Goal: Task Accomplishment & Management: Manage account settings

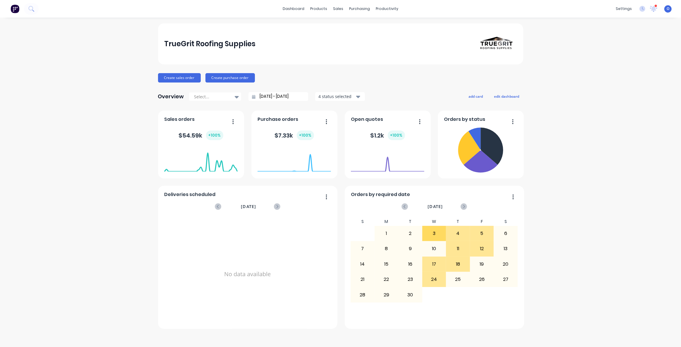
click at [100, 134] on div "TrueGrit Roofing Supplies Create sales order Create purchase order Overview Sel…" at bounding box center [340, 182] width 681 height 318
click at [109, 181] on div "TrueGrit Roofing Supplies Create sales order Create purchase order Overview Sel…" at bounding box center [340, 182] width 681 height 318
click at [572, 201] on div "TrueGrit Roofing Supplies Create sales order Create purchase order Overview Sel…" at bounding box center [340, 182] width 681 height 318
click at [589, 199] on div "TrueGrit Roofing Supplies Create sales order Create purchase order Overview Sel…" at bounding box center [340, 182] width 681 height 318
click at [588, 197] on div "TrueGrit Roofing Supplies Create sales order Create purchase order Overview Sel…" at bounding box center [340, 182] width 681 height 318
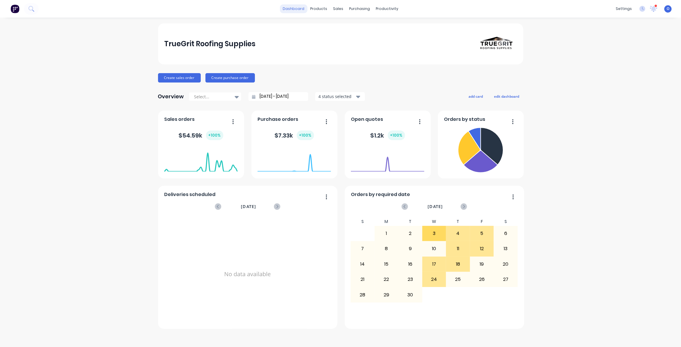
click at [295, 11] on link "dashboard" at bounding box center [294, 8] width 28 height 9
click at [327, 74] on div "Create sales order Create purchase order" at bounding box center [340, 77] width 365 height 9
click at [352, 71] on div "TrueGrit Roofing Supplies Create sales order Create purchase order Overview Sel…" at bounding box center [340, 175] width 365 height 305
click at [368, 73] on div "Create sales order Create purchase order" at bounding box center [340, 77] width 365 height 9
click at [369, 73] on div "TrueGrit Roofing Supplies Create sales order Create purchase order Overview Sel…" at bounding box center [340, 175] width 365 height 305
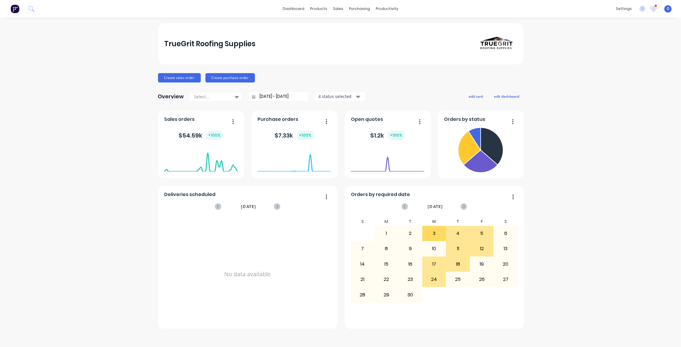
drag, startPoint x: 581, startPoint y: 149, endPoint x: 539, endPoint y: 121, distance: 50.2
click at [581, 149] on div "TrueGrit Roofing Supplies Create sales order Create purchase order Overview Sel…" at bounding box center [340, 182] width 681 height 318
click at [553, 115] on div "TrueGrit Roofing Supplies Create sales order Create purchase order Overview Sel…" at bounding box center [340, 182] width 681 height 318
click at [580, 122] on div "TrueGrit Roofing Supplies Create sales order Create purchase order Overview Sel…" at bounding box center [340, 182] width 681 height 318
click at [569, 149] on div "TrueGrit Roofing Supplies Create sales order Create purchase order Overview Sel…" at bounding box center [340, 182] width 681 height 318
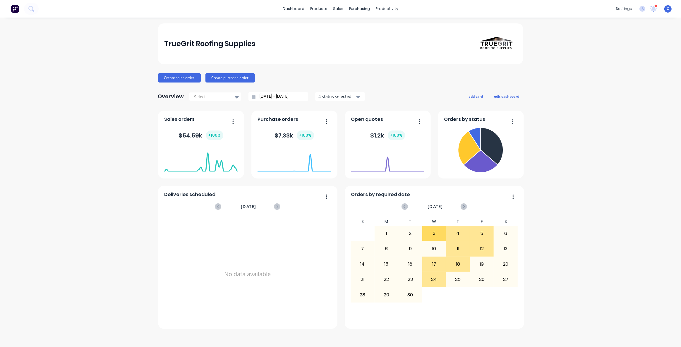
click at [561, 143] on div "TrueGrit Roofing Supplies Create sales order Create purchase order Overview Sel…" at bounding box center [340, 182] width 681 height 318
click at [506, 101] on div "Overview Select... [DATE] - [DATE] 4 status selected add card edit dashboard" at bounding box center [340, 97] width 365 height 12
click at [505, 97] on button "edit dashboard" at bounding box center [506, 96] width 33 height 8
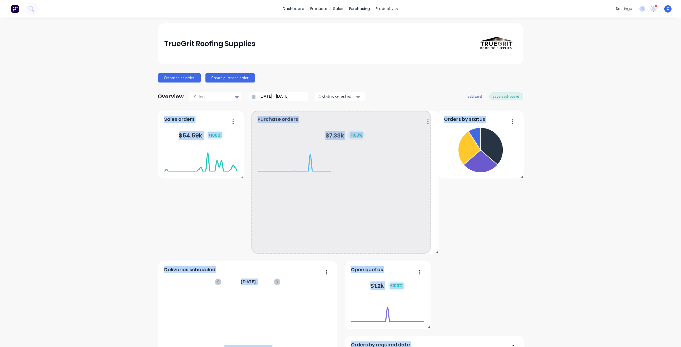
drag, startPoint x: 334, startPoint y: 177, endPoint x: 466, endPoint y: 267, distance: 159.8
click at [435, 271] on div "Orders by status Deliveries scheduled [DATE] No data available Sales orders $ 5…" at bounding box center [340, 295] width 365 height 369
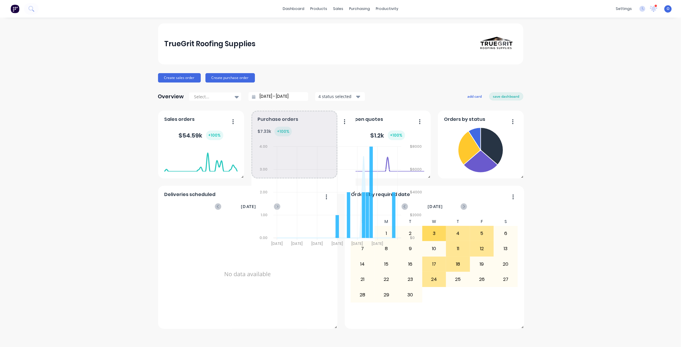
drag, startPoint x: 427, startPoint y: 252, endPoint x: 346, endPoint y: 187, distance: 104.2
click at [350, 188] on span at bounding box center [353, 191] width 6 height 6
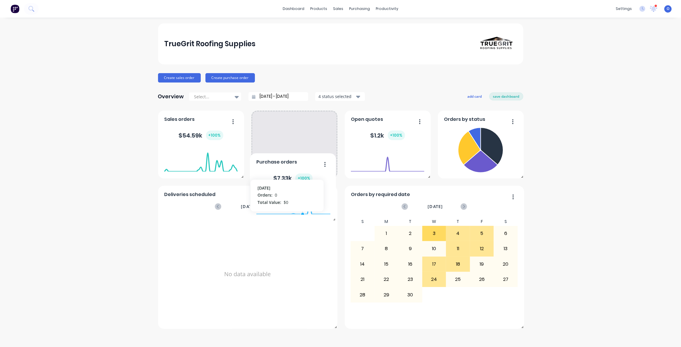
drag, startPoint x: 299, startPoint y: 172, endPoint x: 304, endPoint y: 173, distance: 5.0
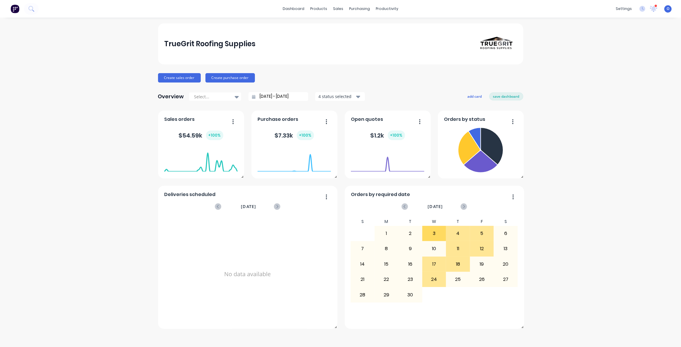
click at [125, 198] on div "TrueGrit Roofing Supplies Create sales order Create purchase order Overview Sel…" at bounding box center [340, 182] width 681 height 318
click at [479, 93] on button "add card" at bounding box center [475, 96] width 22 height 8
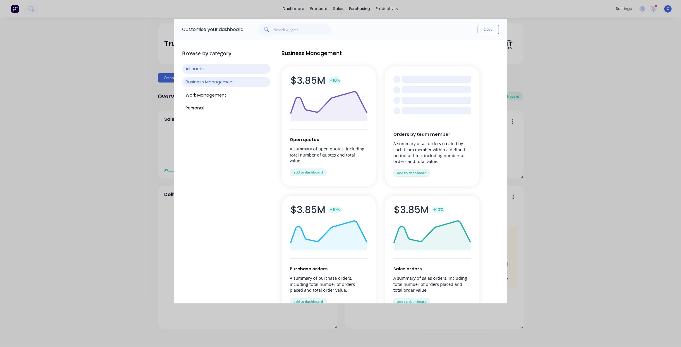
click at [220, 82] on button "Business Management" at bounding box center [226, 82] width 88 height 10
click at [223, 90] on div "All cards Business Management Work Management Personal" at bounding box center [226, 88] width 88 height 49
click at [222, 92] on button "Work Management" at bounding box center [226, 95] width 88 height 10
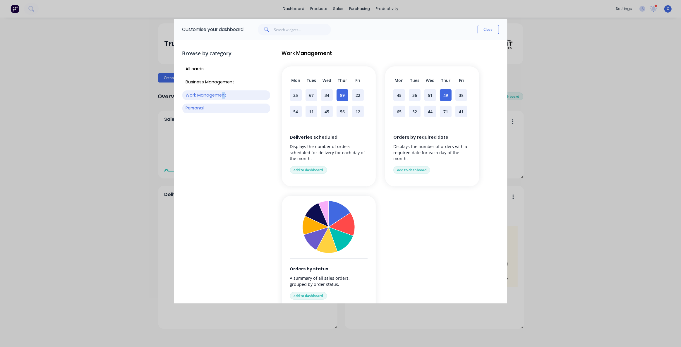
click at [201, 108] on button "Personal" at bounding box center [226, 109] width 88 height 10
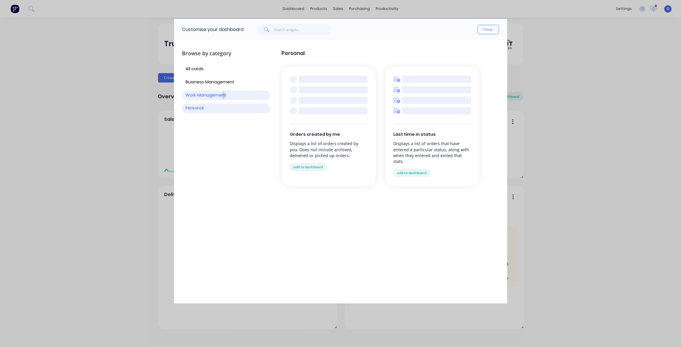
click at [202, 94] on button "Work Management" at bounding box center [226, 95] width 88 height 10
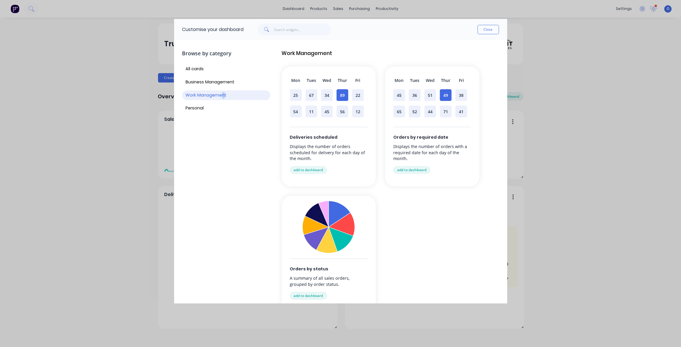
click at [220, 179] on div "Browse by category All cards Business Management Work Management Personal" at bounding box center [226, 186] width 88 height 283
click at [202, 70] on button "All cards" at bounding box center [226, 69] width 88 height 10
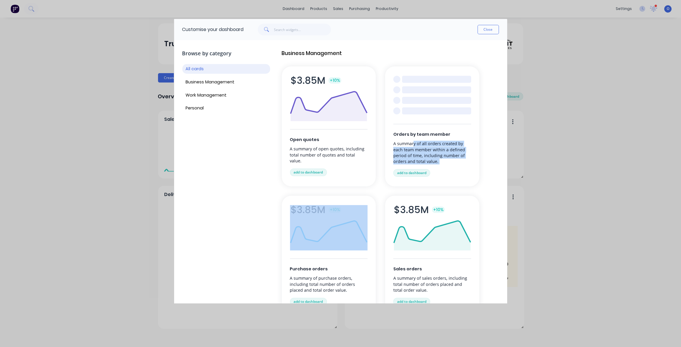
drag, startPoint x: 413, startPoint y: 139, endPoint x: 455, endPoint y: 182, distance: 60.2
click at [455, 182] on div "Orders by team member A summary of all orders created by each team member withi…" at bounding box center [432, 126] width 94 height 120
click at [490, 179] on div "Business Management Open quotes A summary of open quotes, including total numbe…" at bounding box center [390, 247] width 217 height 396
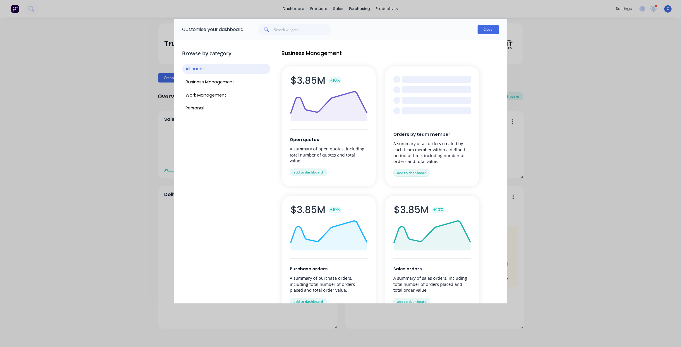
click at [482, 30] on button "Close" at bounding box center [488, 29] width 21 height 9
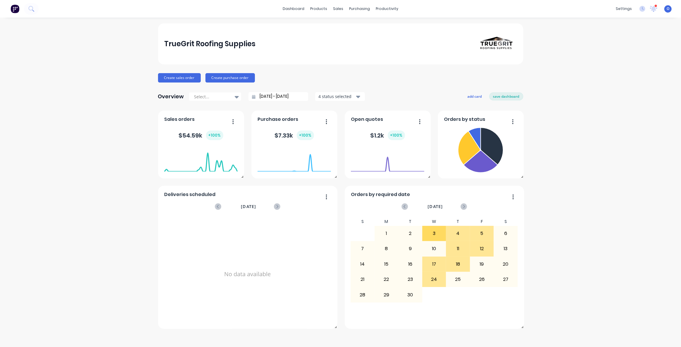
click at [636, 158] on div "TrueGrit Roofing Supplies Create sales order Create purchase order Overview Sel…" at bounding box center [340, 182] width 681 height 318
click at [614, 142] on div "TrueGrit Roofing Supplies Create sales order Create purchase order Overview Sel…" at bounding box center [340, 182] width 681 height 318
click at [603, 139] on div "TrueGrit Roofing Supplies Create sales order Create purchase order Overview Sel…" at bounding box center [340, 182] width 681 height 318
click at [598, 137] on div "TrueGrit Roofing Supplies Create sales order Create purchase order Overview Sel…" at bounding box center [340, 182] width 681 height 318
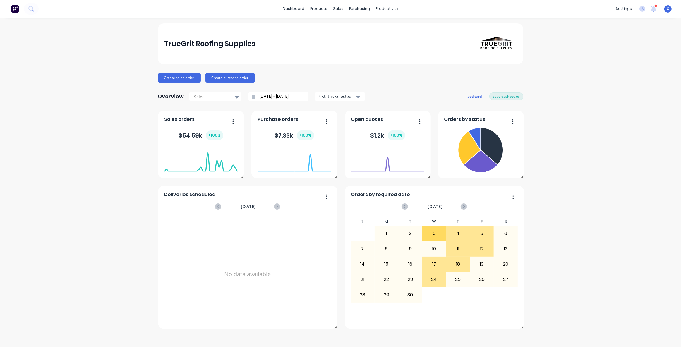
click at [597, 132] on div "TrueGrit Roofing Supplies Create sales order Create purchase order Overview Sel…" at bounding box center [340, 182] width 681 height 318
click at [508, 97] on button "save dashboard" at bounding box center [506, 96] width 34 height 8
click at [588, 138] on div "TrueGrit Roofing Supplies Create sales order Create purchase order Overview Sel…" at bounding box center [340, 182] width 681 height 318
click at [375, 86] on div "TrueGrit Roofing Supplies Create sales order Create purchase order Overview Sel…" at bounding box center [340, 175] width 365 height 305
click at [408, 86] on div "TrueGrit Roofing Supplies Create sales order Create purchase order Overview Sel…" at bounding box center [340, 175] width 365 height 305
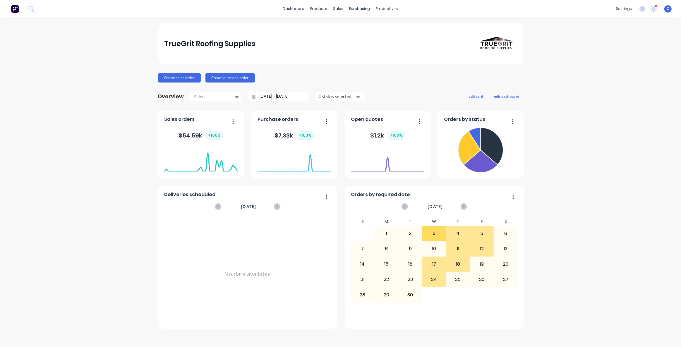
click at [389, 87] on div "TrueGrit Roofing Supplies Create sales order Create purchase order Overview Sel…" at bounding box center [340, 175] width 365 height 305
click at [394, 95] on div "Overview Select... [DATE] - [DATE] 4 status selected add card edit dashboard" at bounding box center [340, 97] width 365 height 12
click at [399, 94] on div "Overview Select... [DATE] - [DATE] 4 status selected add card edit dashboard" at bounding box center [340, 97] width 365 height 12
click at [399, 93] on div "Overview Select... [DATE] - [DATE] 4 status selected add card edit dashboard" at bounding box center [340, 97] width 365 height 12
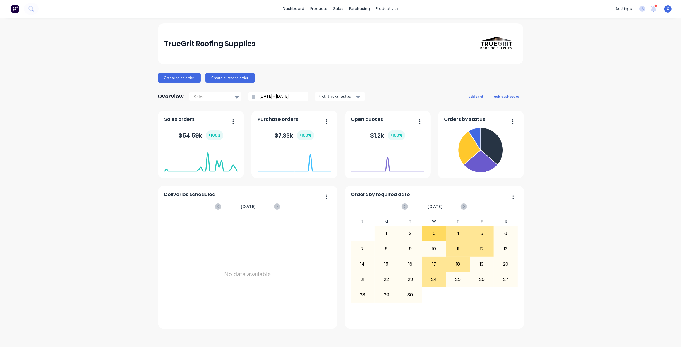
click at [393, 89] on div "TrueGrit Roofing Supplies Create sales order Create purchase order Overview Sel…" at bounding box center [340, 175] width 365 height 305
click at [391, 87] on div "TrueGrit Roofing Supplies Create sales order Create purchase order Overview Sel…" at bounding box center [340, 175] width 365 height 305
click at [399, 76] on div "Create sales order Create purchase order" at bounding box center [340, 77] width 365 height 9
click at [398, 76] on div "Create sales order Create purchase order" at bounding box center [340, 77] width 365 height 9
drag, startPoint x: 399, startPoint y: 77, endPoint x: 378, endPoint y: 61, distance: 27.0
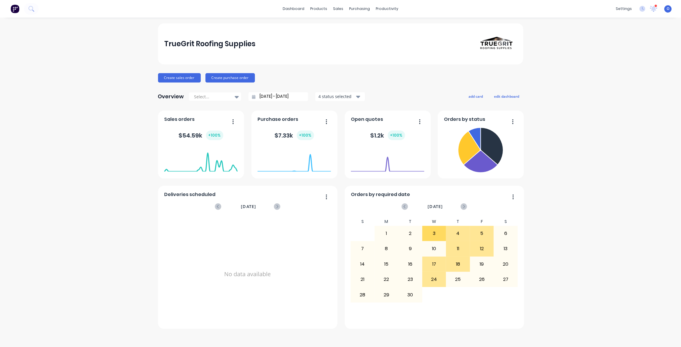
click at [400, 77] on div "Create sales order Create purchase order" at bounding box center [340, 77] width 365 height 9
click at [390, 73] on div "Create sales order Create purchase order" at bounding box center [340, 77] width 365 height 9
click at [402, 75] on div "Create sales order Create purchase order" at bounding box center [340, 77] width 365 height 9
click at [355, 28] on div "Sales Orders" at bounding box center [360, 27] width 24 height 5
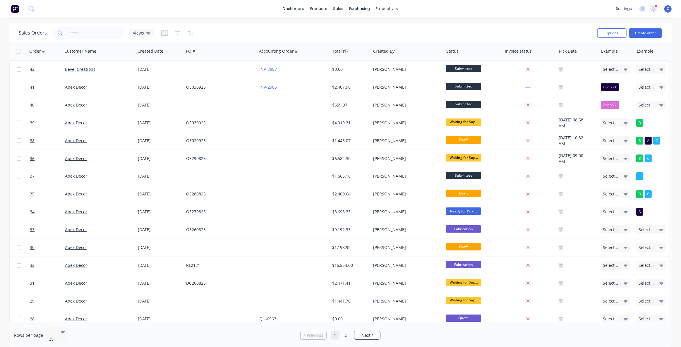
click at [302, 30] on div "Sales Orders Views" at bounding box center [306, 33] width 574 height 14
click at [301, 32] on div "Sales Orders Views" at bounding box center [306, 33] width 574 height 14
click at [447, 30] on div "Sales Orders Views" at bounding box center [306, 33] width 574 height 14
click at [88, 52] on div at bounding box center [98, 51] width 65 height 12
drag, startPoint x: 278, startPoint y: 52, endPoint x: 266, endPoint y: 51, distance: 12.0
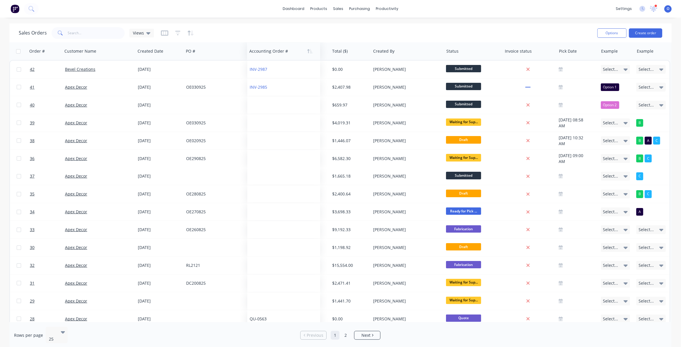
click at [266, 51] on div at bounding box center [281, 51] width 65 height 12
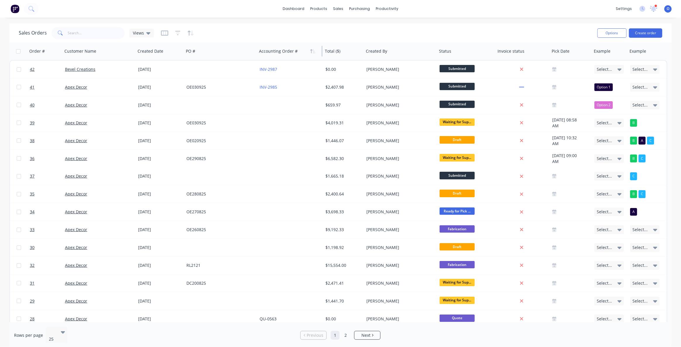
drag, startPoint x: 329, startPoint y: 50, endPoint x: 301, endPoint y: 49, distance: 28.4
click at [301, 49] on div "Accounting Order #" at bounding box center [290, 51] width 66 height 18
click at [509, 26] on div "Sales Orders Views" at bounding box center [306, 33] width 574 height 14
click at [512, 24] on div "Sales Orders Views Options Create order" at bounding box center [340, 32] width 662 height 19
click at [571, 115] on button "Hide column" at bounding box center [574, 115] width 44 height 12
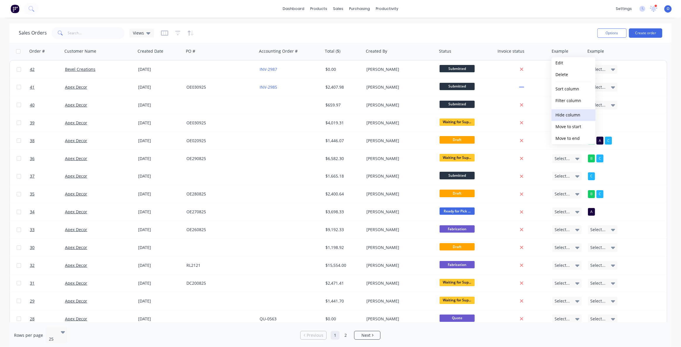
click at [573, 117] on button "Hide column" at bounding box center [574, 115] width 44 height 12
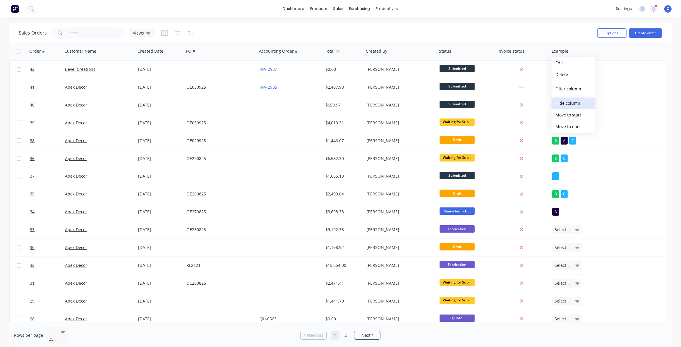
click at [576, 104] on button "Hide column" at bounding box center [574, 103] width 44 height 12
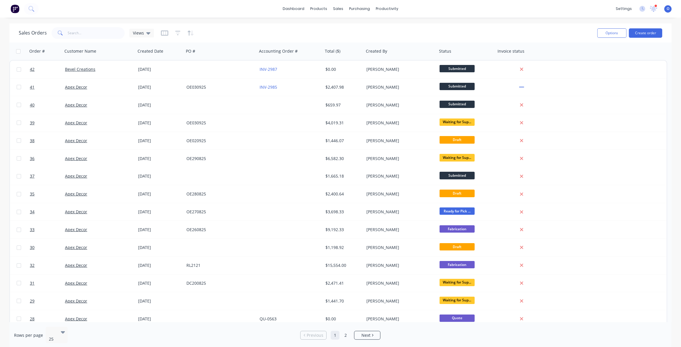
click at [229, 29] on div "Sales Orders Views" at bounding box center [306, 33] width 574 height 14
click at [162, 32] on icon "button" at bounding box center [164, 33] width 7 height 6
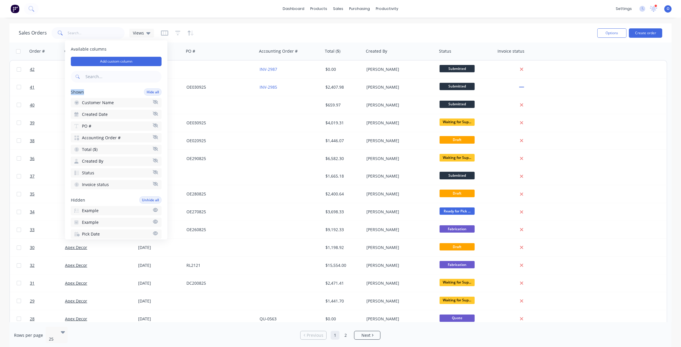
drag, startPoint x: 83, startPoint y: 93, endPoint x: 71, endPoint y: 93, distance: 12.9
click at [71, 93] on span "Shown" at bounding box center [77, 92] width 13 height 6
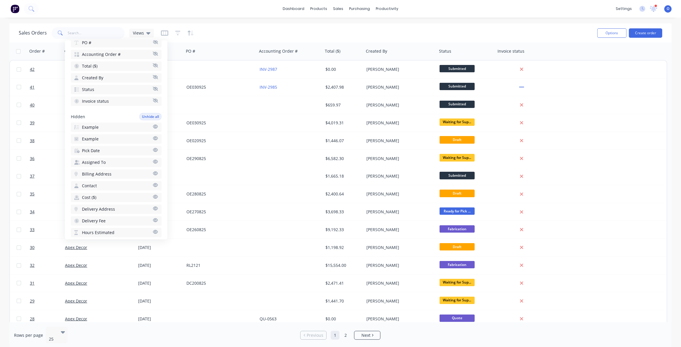
scroll to position [53, 0]
drag, startPoint x: 87, startPoint y: 145, endPoint x: 71, endPoint y: 146, distance: 16.4
click at [71, 146] on div "Hidden Unhide all" at bounding box center [116, 146] width 91 height 7
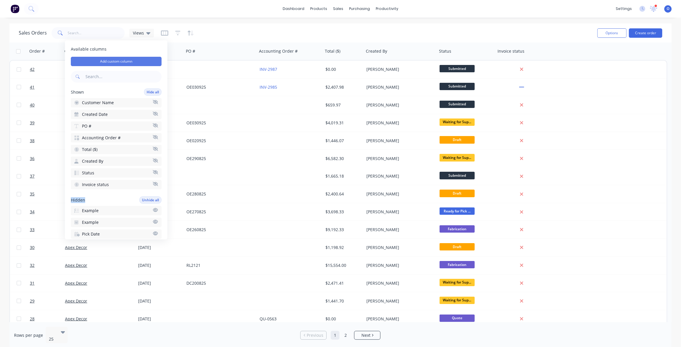
click at [120, 62] on button "Add custom column" at bounding box center [116, 61] width 91 height 9
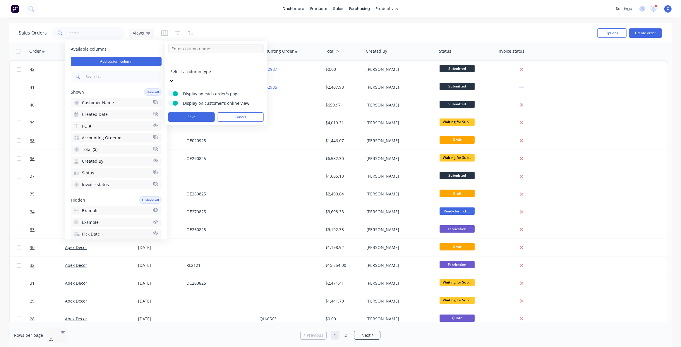
click at [202, 49] on input at bounding box center [215, 48] width 95 height 9
type input "jlkldmlksmdk"
click at [199, 61] on div at bounding box center [212, 63] width 84 height 7
drag, startPoint x: 210, startPoint y: 50, endPoint x: 186, endPoint y: 45, distance: 24.7
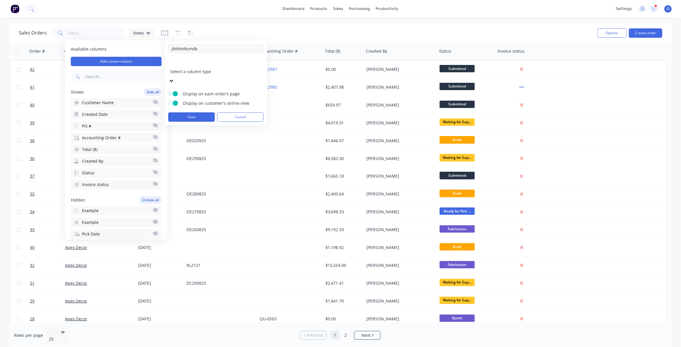
click at [191, 46] on input "jlkldmlksmdk" at bounding box center [215, 48] width 95 height 9
click at [240, 112] on button "Cancel" at bounding box center [240, 116] width 47 height 9
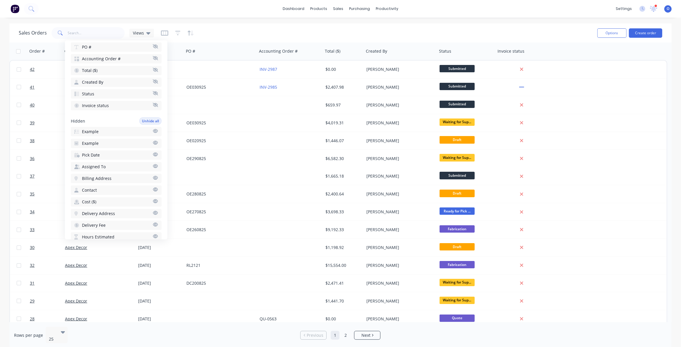
scroll to position [80, 0]
click at [92, 129] on span "Example" at bounding box center [90, 131] width 17 height 6
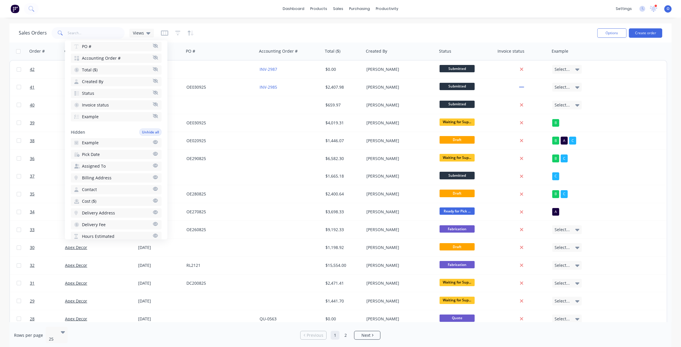
click at [94, 141] on span "Example" at bounding box center [90, 143] width 17 height 6
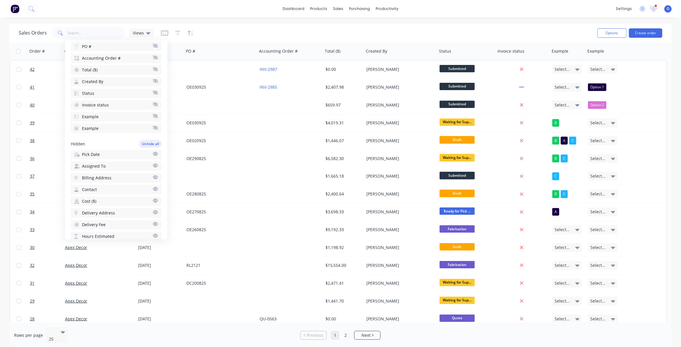
click at [541, 26] on div "Sales Orders Views" at bounding box center [306, 33] width 574 height 14
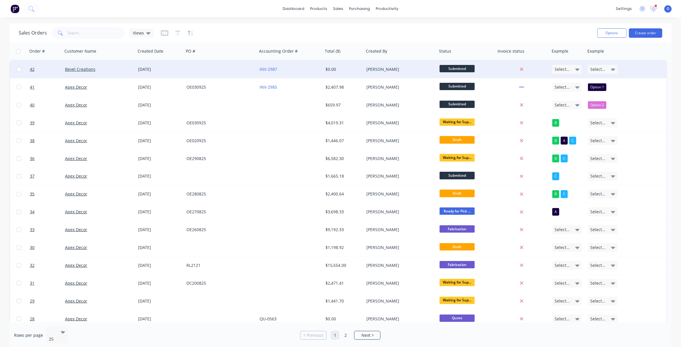
click at [569, 69] on span "Select..." at bounding box center [561, 69] width 15 height 6
click at [559, 85] on div "A" at bounding box center [558, 87] width 7 height 7
click at [558, 100] on div "C" at bounding box center [558, 98] width 7 height 7
click at [552, 32] on div "Sales Orders Views" at bounding box center [306, 33] width 574 height 14
click at [597, 69] on span "Select..." at bounding box center [597, 69] width 15 height 6
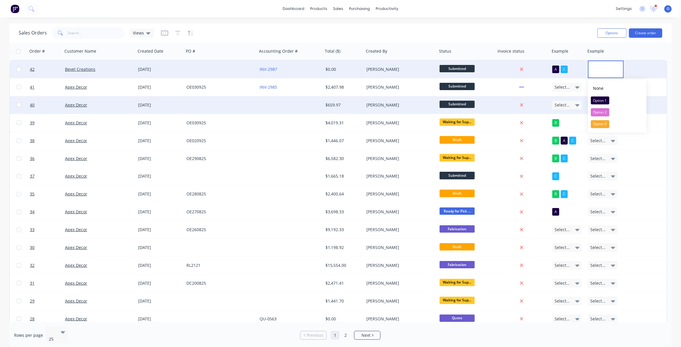
click at [601, 101] on div "Option 1" at bounding box center [600, 101] width 18 height 8
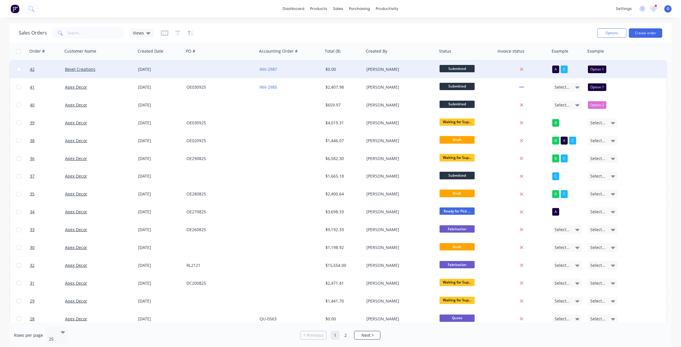
click at [554, 29] on div "Sales Orders Views" at bounding box center [306, 33] width 574 height 14
click at [440, 31] on div "Sales Orders Views" at bounding box center [306, 33] width 574 height 14
click at [274, 32] on div "Sales Orders Views" at bounding box center [306, 33] width 574 height 14
click at [231, 29] on div "Sales Orders Views" at bounding box center [306, 33] width 574 height 14
click at [234, 28] on div "Sales Orders Views" at bounding box center [306, 33] width 574 height 14
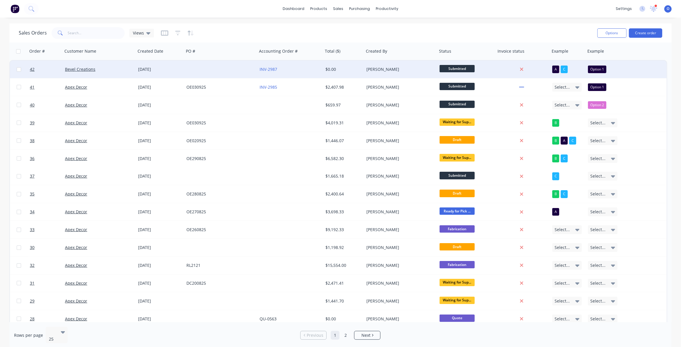
click at [357, 31] on div "Sales Orders Views" at bounding box center [306, 33] width 574 height 14
click at [164, 32] on icon "button" at bounding box center [164, 33] width 7 height 6
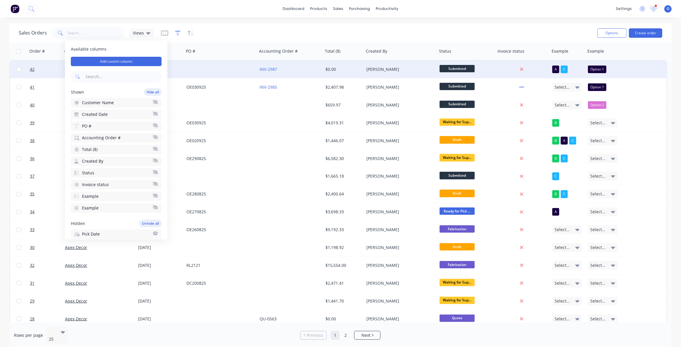
click at [177, 32] on icon "button" at bounding box center [177, 33] width 5 height 6
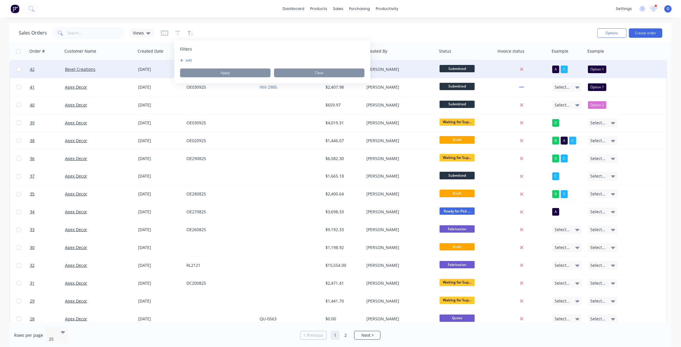
click at [191, 61] on button "add" at bounding box center [187, 60] width 15 height 5
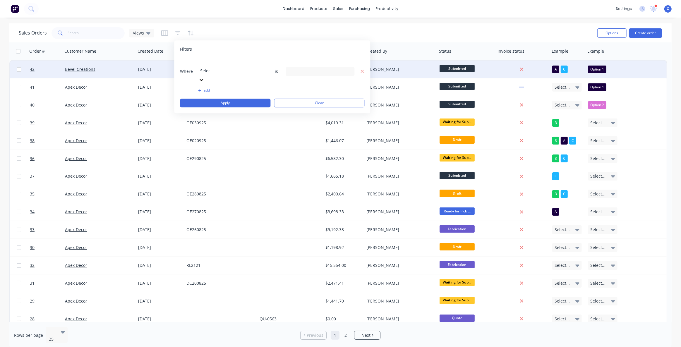
click at [211, 61] on div at bounding box center [242, 62] width 84 height 7
click at [310, 68] on div "11 Status selected" at bounding box center [315, 71] width 53 height 6
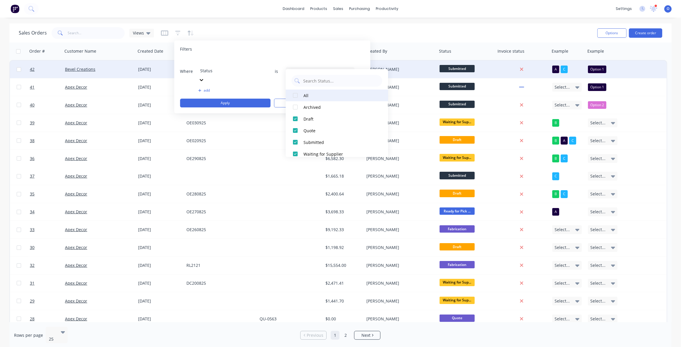
click at [296, 97] on div at bounding box center [295, 96] width 12 height 12
click at [295, 91] on div at bounding box center [295, 89] width 12 height 12
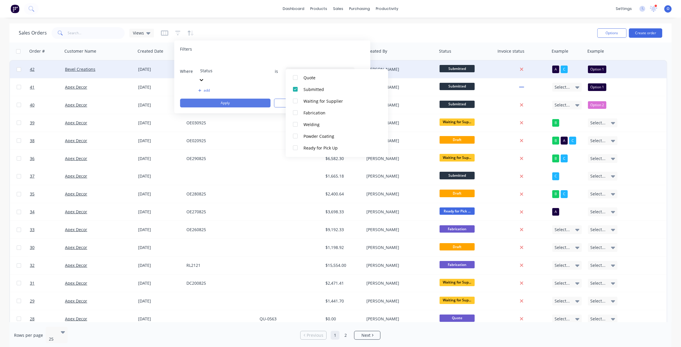
click at [218, 99] on button "Apply" at bounding box center [225, 103] width 90 height 9
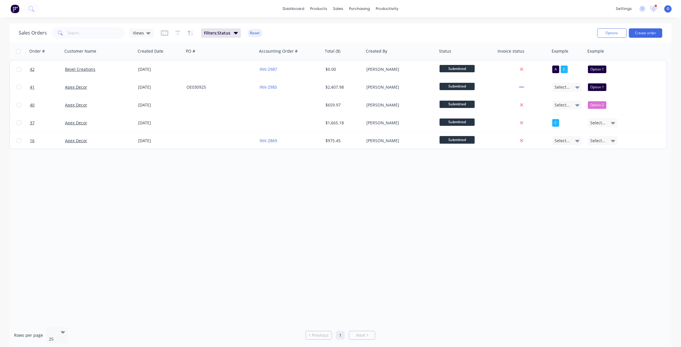
click at [433, 199] on div "Order # Customer Name Created Date PO # Accounting Order # Total ($) Created By…" at bounding box center [340, 182] width 662 height 280
click at [470, 197] on div "Order # Customer Name Created Date PO # Accounting Order # Total ($) Created By…" at bounding box center [340, 182] width 662 height 280
click at [466, 200] on div "Order # Customer Name Created Date PO # Accounting Order # Total ($) Created By…" at bounding box center [340, 182] width 662 height 280
click at [140, 29] on div "Views" at bounding box center [141, 33] width 25 height 9
click at [174, 69] on button "Save new view" at bounding box center [170, 70] width 78 height 9
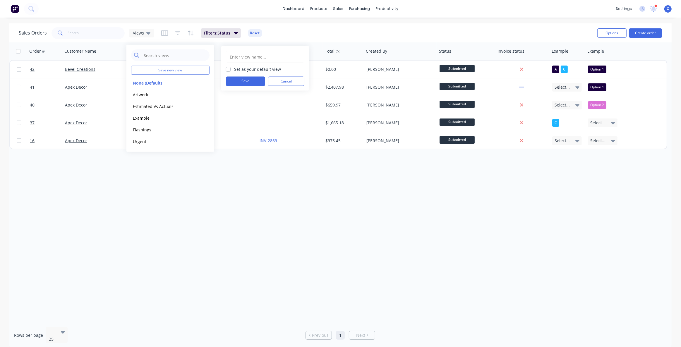
click at [249, 57] on input "text" at bounding box center [265, 56] width 72 height 11
type input "Status"
click at [250, 80] on button "Save" at bounding box center [245, 81] width 39 height 9
click at [226, 205] on div "Order # Customer Name Created Date PO # Accounting Order # Total ($) Created By…" at bounding box center [340, 182] width 662 height 280
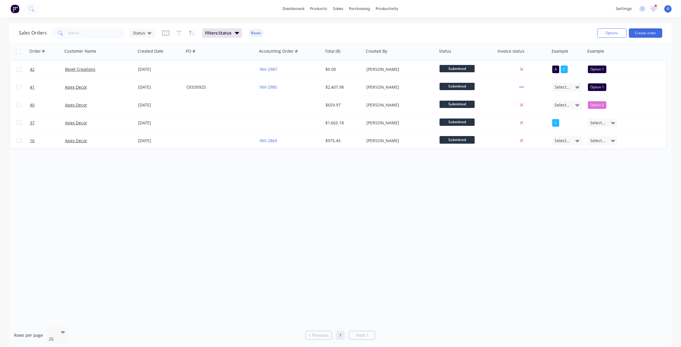
click at [237, 194] on div "Order # Customer Name Created Date PO # Accounting Order # Total ($) Created By…" at bounding box center [340, 182] width 662 height 280
click at [143, 30] on span "Status" at bounding box center [139, 33] width 12 height 6
click at [146, 82] on button "None (Default)" at bounding box center [164, 82] width 67 height 7
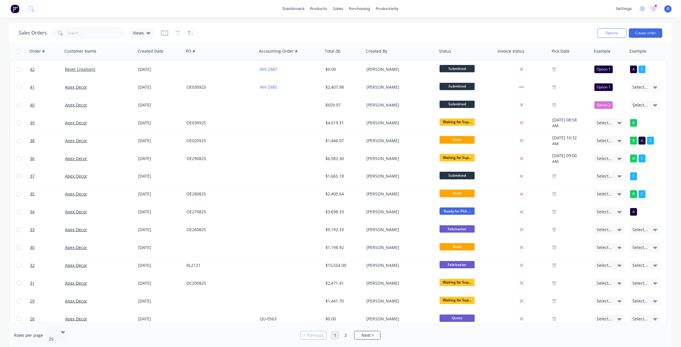
drag, startPoint x: 144, startPoint y: 34, endPoint x: 145, endPoint y: 40, distance: 6.5
click at [144, 34] on div "Views" at bounding box center [142, 32] width 18 height 5
click at [143, 152] on button "Status" at bounding box center [164, 153] width 67 height 7
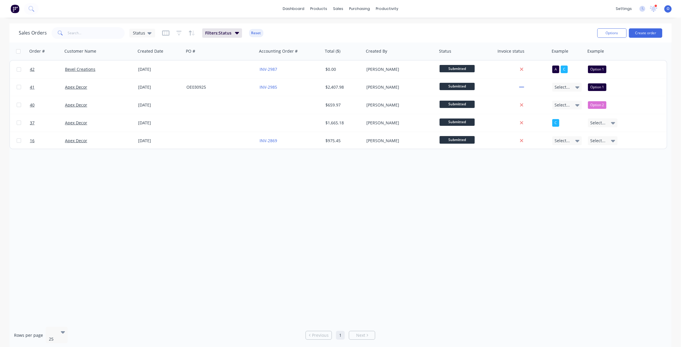
click at [364, 226] on div "Order # Customer Name Created Date PO # Accounting Order # Total ($) Created By…" at bounding box center [340, 182] width 662 height 280
click at [413, 242] on div "Order # Customer Name Created Date PO # Accounting Order # Total ($) Created By…" at bounding box center [340, 182] width 662 height 280
click at [408, 249] on div "Order # Customer Name Created Date PO # Accounting Order # Total ($) Created By…" at bounding box center [340, 182] width 662 height 280
click at [358, 248] on div "Order # Customer Name Created Date PO # Accounting Order # Total ($) Created By…" at bounding box center [340, 182] width 662 height 280
click at [352, 245] on div "Order # Customer Name Created Date PO # Accounting Order # Total ($) Created By…" at bounding box center [340, 182] width 662 height 280
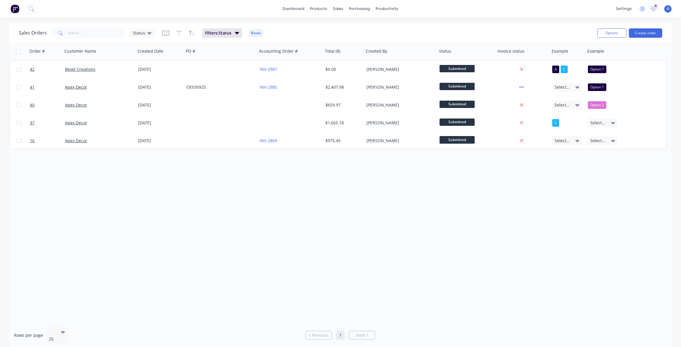
click at [341, 229] on div "Order # Customer Name Created Date PO # Accounting Order # Total ($) Created By…" at bounding box center [340, 182] width 662 height 280
click at [257, 35] on button "Reset" at bounding box center [256, 33] width 14 height 8
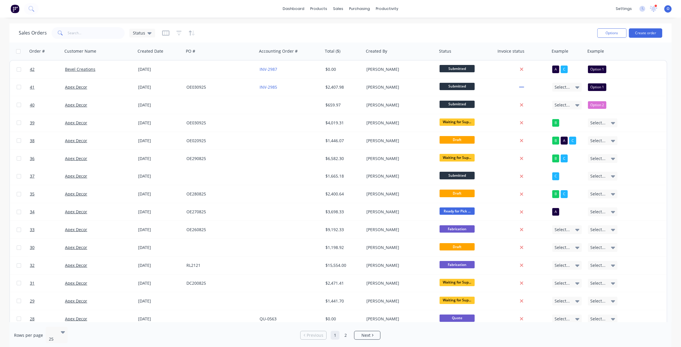
click at [294, 30] on div "Sales Orders Status" at bounding box center [306, 33] width 574 height 14
click at [164, 33] on icon "button" at bounding box center [165, 33] width 7 height 6
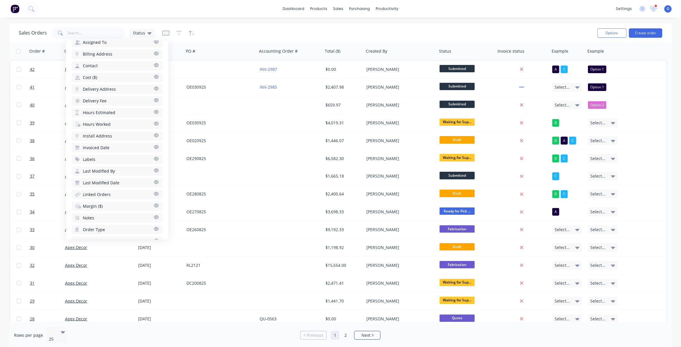
scroll to position [213, 0]
click at [98, 148] on button "Labels" at bounding box center [117, 149] width 91 height 9
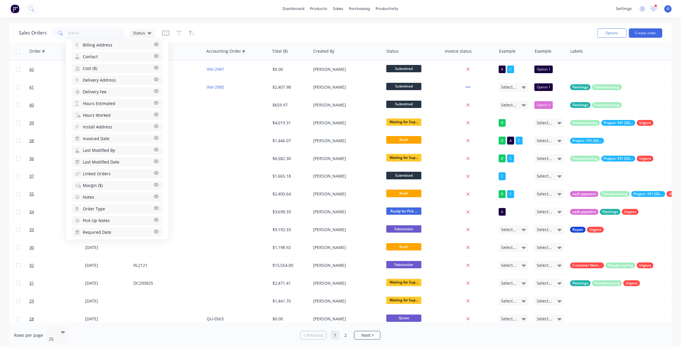
scroll to position [0, 70]
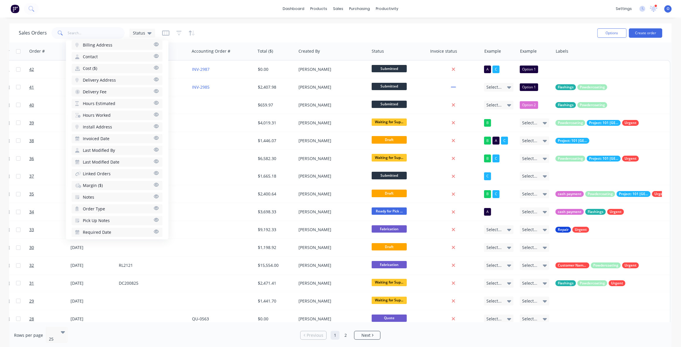
click at [548, 30] on div "Sales Orders Status" at bounding box center [306, 33] width 574 height 14
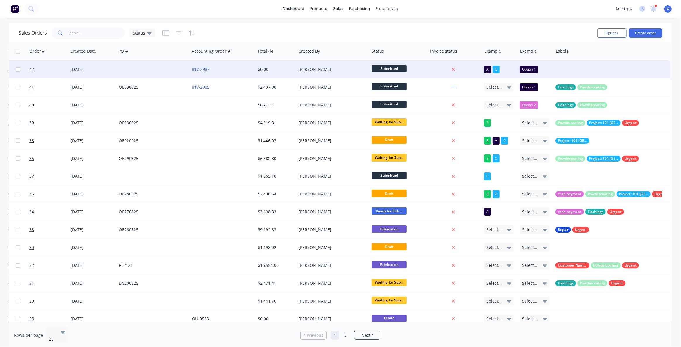
click at [561, 66] on div at bounding box center [611, 70] width 117 height 18
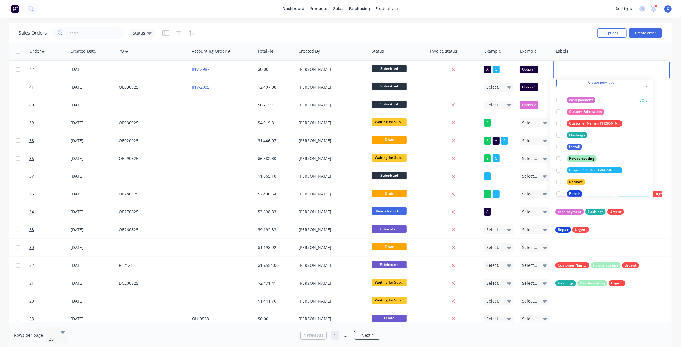
scroll to position [0, 0]
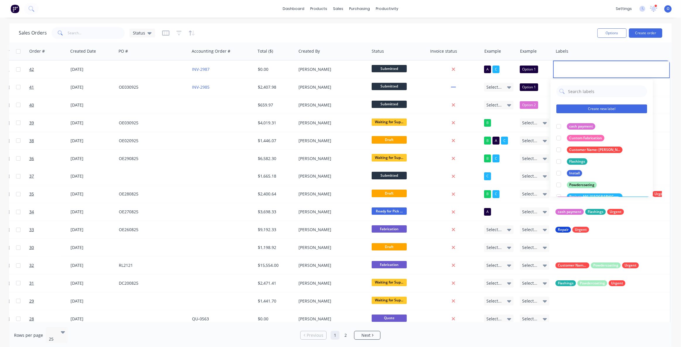
click at [590, 109] on button "Create new label" at bounding box center [601, 108] width 91 height 9
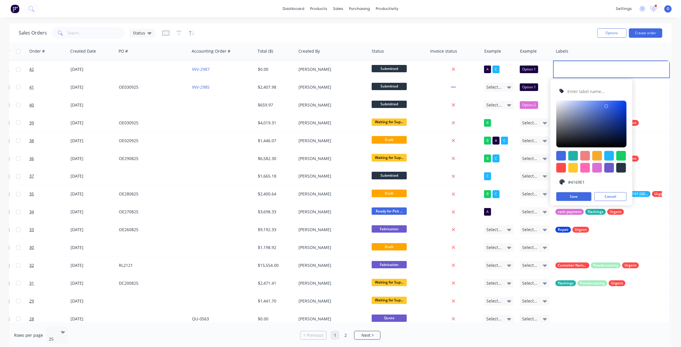
click at [586, 90] on input "text" at bounding box center [595, 91] width 56 height 11
type input "kjnlsnfsf"
click at [587, 168] on div at bounding box center [585, 168] width 10 height 10
click at [606, 123] on div at bounding box center [591, 124] width 70 height 47
type input "#CF1E76"
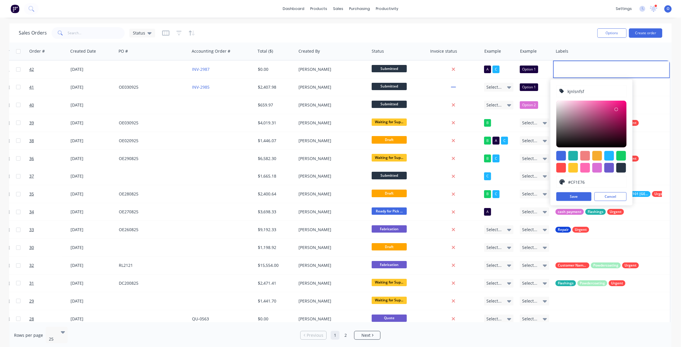
click at [616, 109] on div at bounding box center [591, 124] width 70 height 47
click at [614, 194] on button "Cancel" at bounding box center [610, 196] width 32 height 9
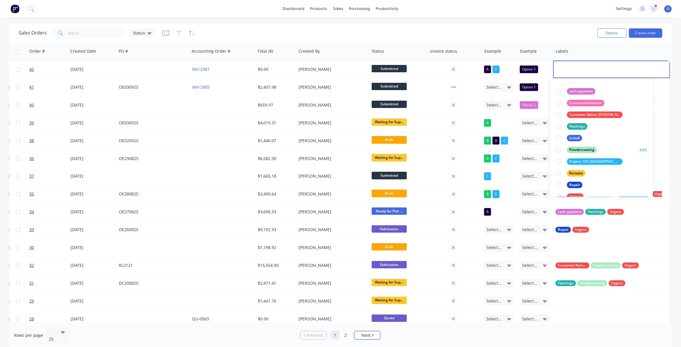
scroll to position [47, 0]
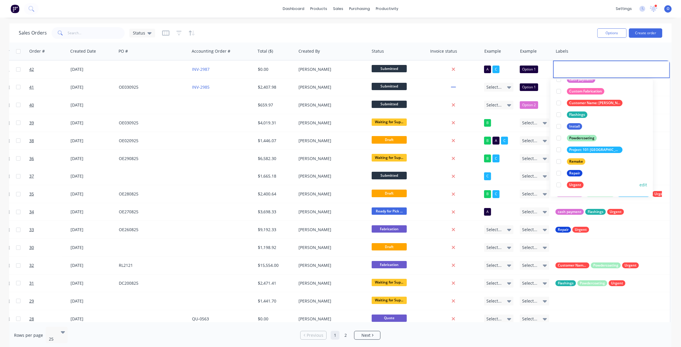
click at [559, 186] on div at bounding box center [559, 185] width 12 height 12
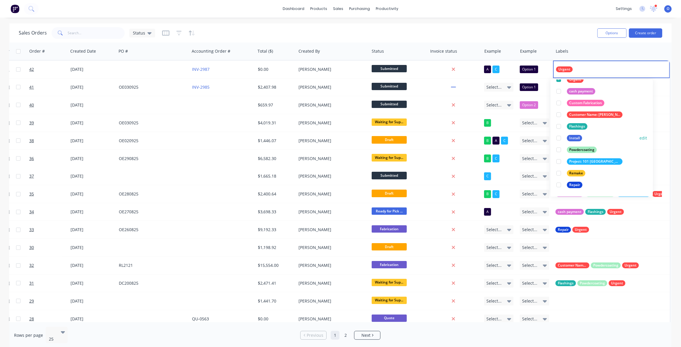
scroll to position [0, 0]
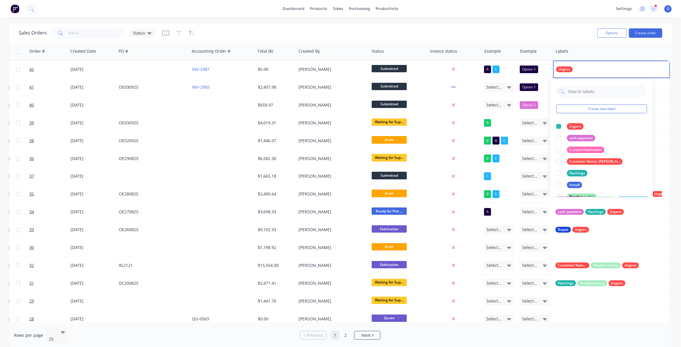
click at [502, 32] on div "Sales Orders Status" at bounding box center [306, 33] width 574 height 14
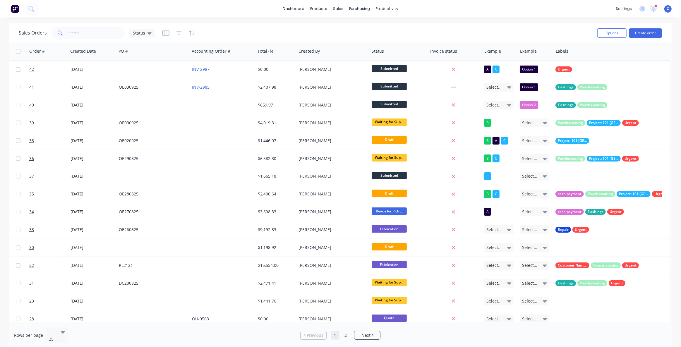
click at [509, 30] on div "Sales Orders Status" at bounding box center [306, 33] width 574 height 14
click at [176, 34] on icon "button" at bounding box center [178, 33] width 5 height 6
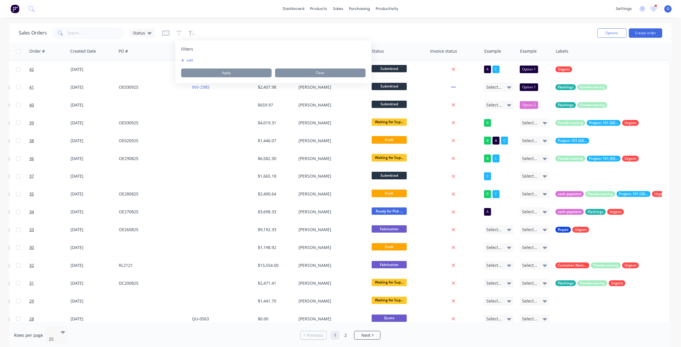
click at [185, 59] on button "add" at bounding box center [188, 60] width 15 height 5
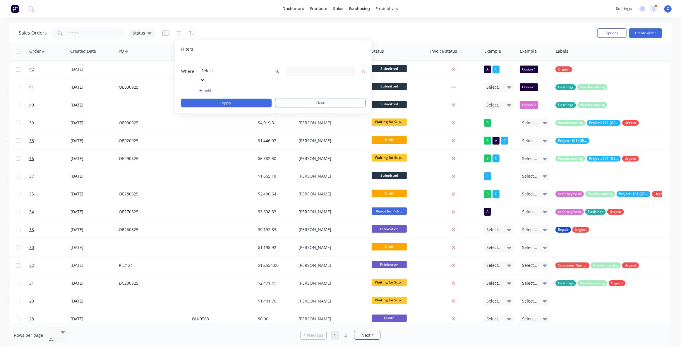
click at [208, 61] on div at bounding box center [243, 62] width 84 height 7
click at [298, 68] on div "11 Labels selected" at bounding box center [316, 71] width 53 height 6
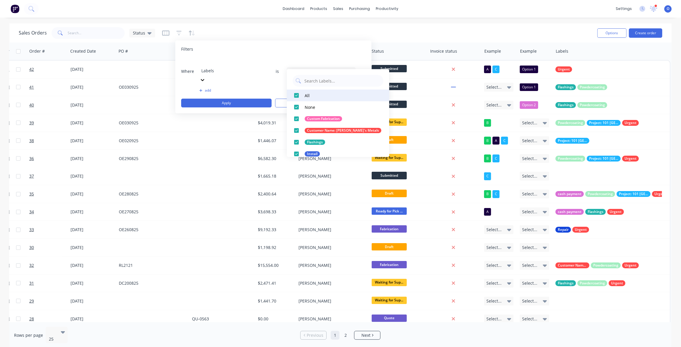
click at [299, 95] on div at bounding box center [297, 96] width 12 height 12
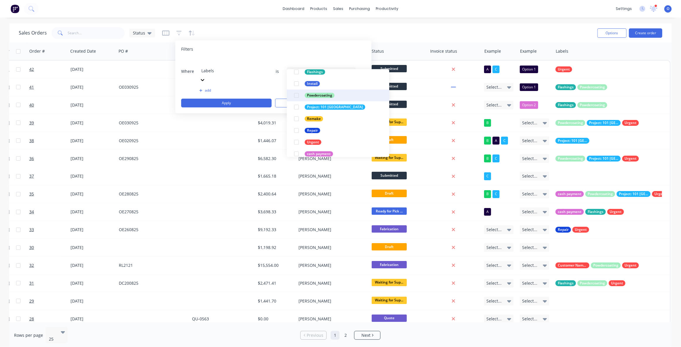
scroll to position [76, 0]
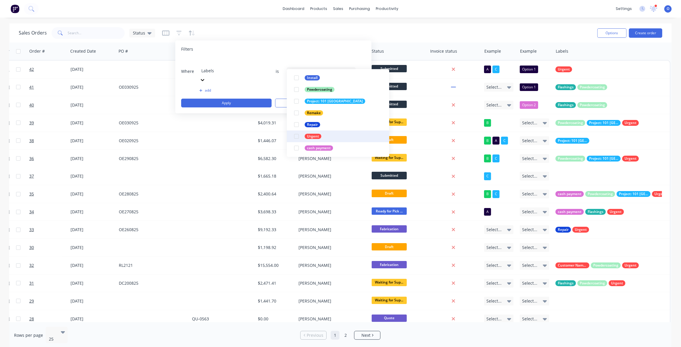
click at [296, 137] on div at bounding box center [297, 137] width 12 height 12
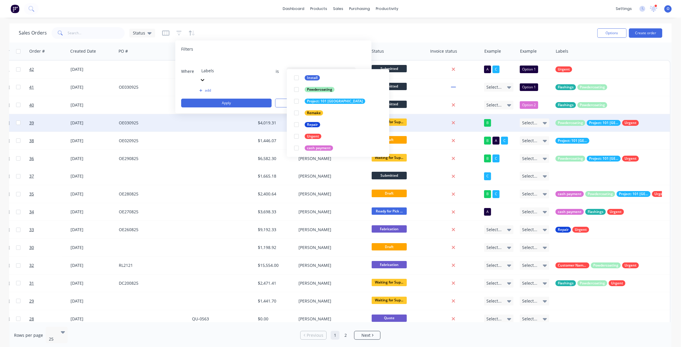
scroll to position [0, 0]
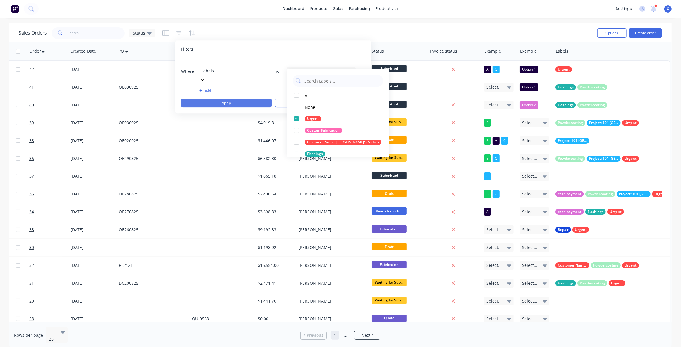
click at [222, 99] on button "Apply" at bounding box center [226, 103] width 90 height 9
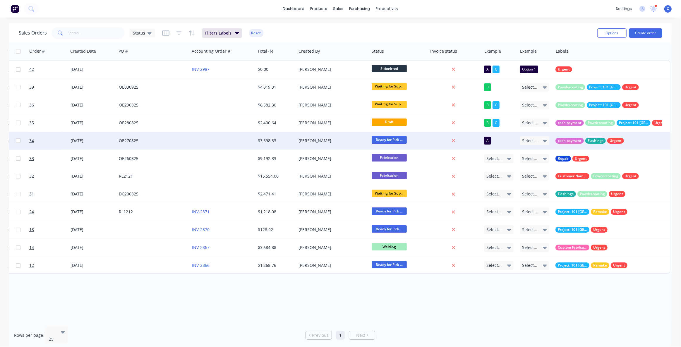
scroll to position [0, 67]
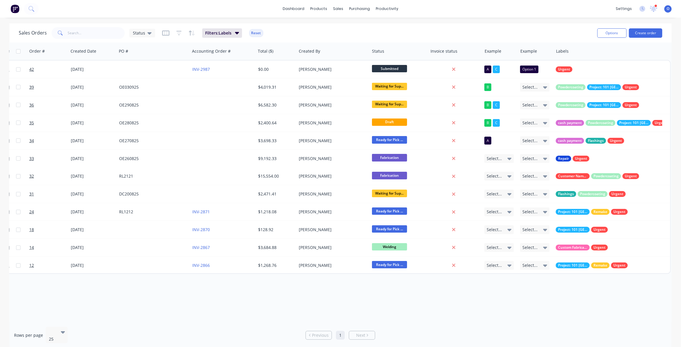
click at [406, 298] on div "Order # Customer Name Created Date PO # Accounting Order # Total ($) Created By…" at bounding box center [340, 182] width 662 height 280
click at [140, 35] on div "Status" at bounding box center [142, 33] width 26 height 9
click at [148, 141] on button "Urgent" at bounding box center [164, 141] width 67 height 7
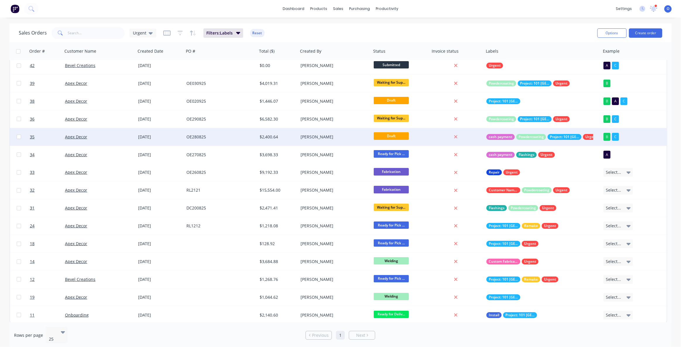
scroll to position [5, 0]
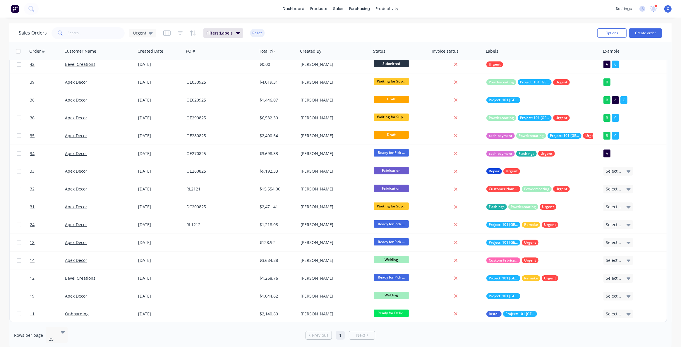
click at [258, 33] on button "Reset" at bounding box center [257, 33] width 14 height 8
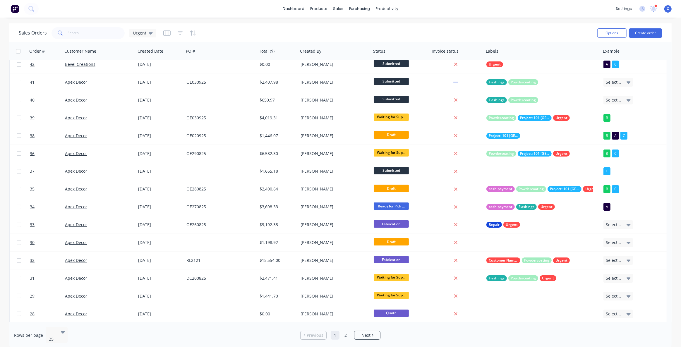
scroll to position [0, 0]
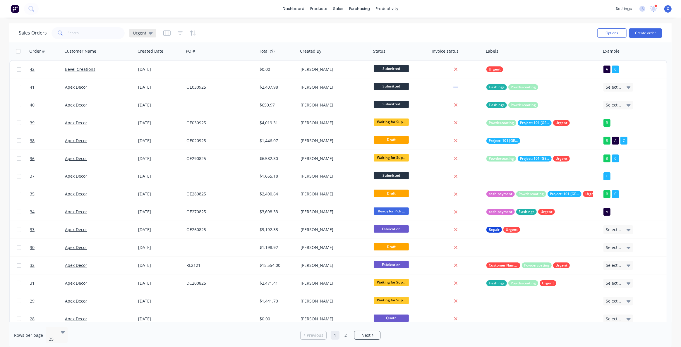
click at [143, 34] on span "Urgent" at bounding box center [139, 33] width 13 height 6
click at [146, 140] on button "Urgent" at bounding box center [164, 141] width 67 height 7
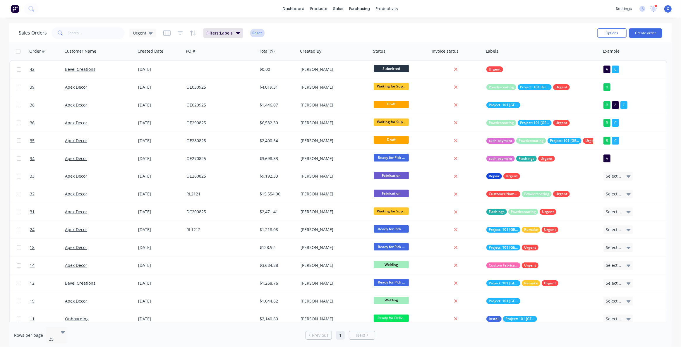
click at [255, 34] on button "Reset" at bounding box center [257, 33] width 14 height 8
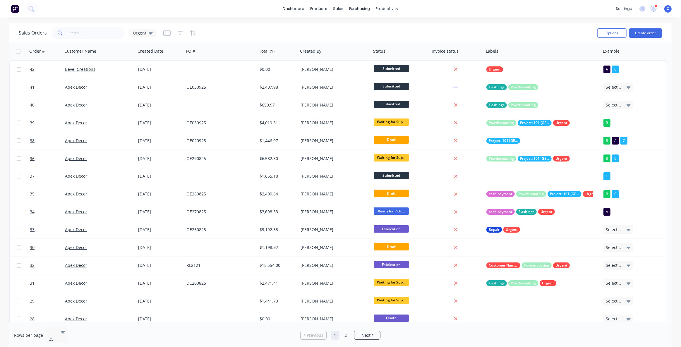
click at [338, 32] on div "Sales Orders Urgent" at bounding box center [306, 33] width 574 height 14
click at [291, 33] on div "Sales Orders Urgent" at bounding box center [306, 33] width 574 height 14
click at [291, 32] on div "Sales Orders Urgent" at bounding box center [306, 33] width 574 height 14
click at [310, 33] on div "Sales Orders Urgent" at bounding box center [306, 33] width 574 height 14
click at [406, 32] on div "Sales Orders Urgent" at bounding box center [306, 33] width 574 height 14
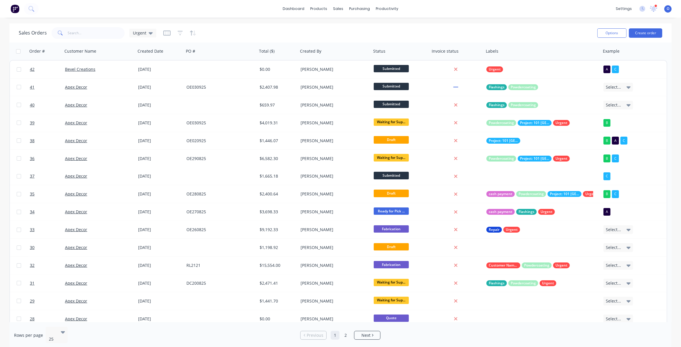
click at [471, 32] on div "Sales Orders Urgent" at bounding box center [306, 33] width 574 height 14
click at [471, 35] on div "Sales Orders Urgent" at bounding box center [306, 33] width 574 height 14
click at [439, 24] on div "Sales Orders Urgent Options Create order" at bounding box center [340, 32] width 662 height 19
click at [400, 28] on div "Workflow" at bounding box center [398, 27] width 18 height 5
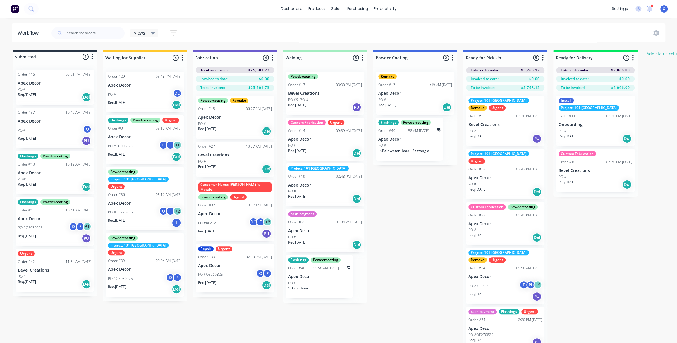
click at [427, 210] on div "Submitted 5 Status colour #273444 hex #273444 Save Cancel Summaries Total order…" at bounding box center [399, 202] width 806 height 305
click at [421, 202] on div "Submitted 5 Status colour #273444 hex #273444 Save Cancel Summaries Total order…" at bounding box center [399, 202] width 806 height 305
click at [425, 188] on div "Submitted 5 Status colour #273444 hex #273444 Save Cancel Summaries Total order…" at bounding box center [399, 202] width 806 height 305
drag, startPoint x: 157, startPoint y: 51, endPoint x: 170, endPoint y: 51, distance: 12.9
click at [170, 51] on div "Waiting for Supplier 4 Status colour #FFC82C hex #FFC82C Save Cancel Notificati…" at bounding box center [145, 57] width 84 height 14
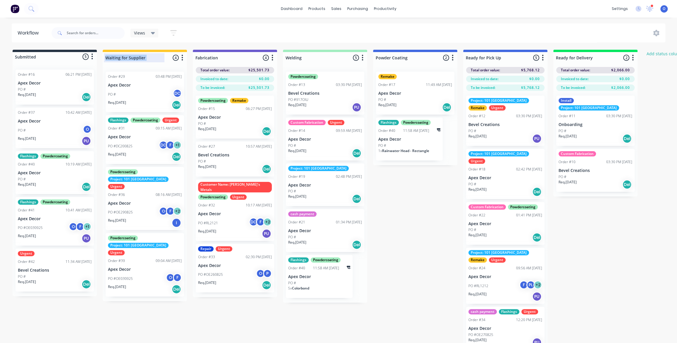
click at [150, 57] on div at bounding box center [145, 57] width 84 height 11
drag, startPoint x: 154, startPoint y: 58, endPoint x: 140, endPoint y: 61, distance: 13.7
click at [143, 61] on div "Waiting for Supplier" at bounding box center [134, 57] width 61 height 9
click at [145, 59] on input "Waiting for Supplier" at bounding box center [134, 58] width 58 height 6
click at [151, 58] on input "Waiting for Supplier" at bounding box center [134, 58] width 58 height 6
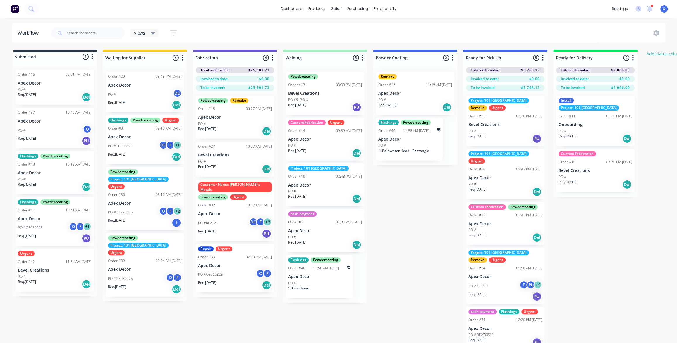
drag, startPoint x: 147, startPoint y: 58, endPoint x: 103, endPoint y: 56, distance: 43.6
click at [104, 56] on div "Waiting for Supplier" at bounding box center [134, 57] width 61 height 9
click at [162, 59] on div "Waiting for Supplier 4 Status colour #FFC82C hex #FFC82C Save Cancel Notificati…" at bounding box center [145, 57] width 84 height 14
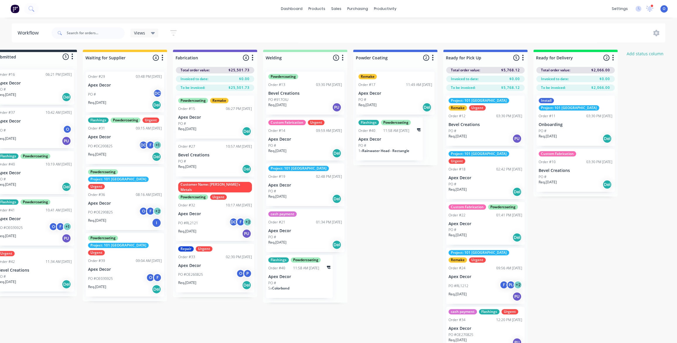
click at [433, 60] on icon "button" at bounding box center [432, 58] width 1 height 6
click at [421, 70] on button "Status colour" at bounding box center [407, 71] width 59 height 10
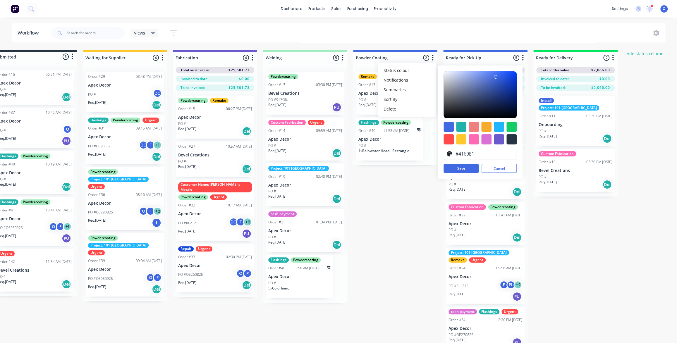
click at [419, 206] on div "Submitted 5 Status colour #273444 hex #273444 Save Cancel Summaries Total order…" at bounding box center [379, 202] width 806 height 305
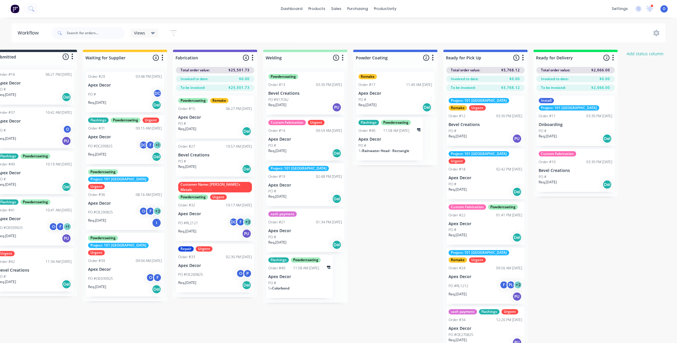
scroll to position [0, 0]
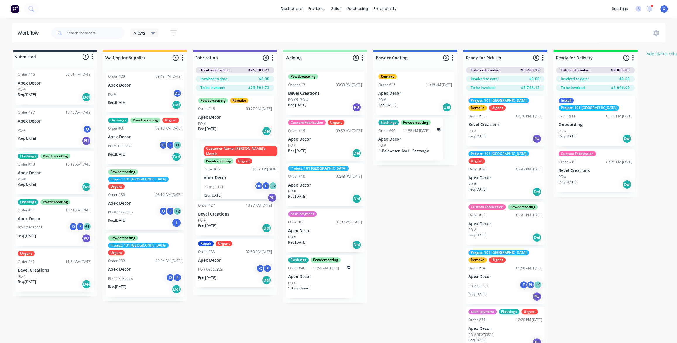
drag, startPoint x: 232, startPoint y: 211, endPoint x: 239, endPoint y: 177, distance: 34.4
click at [239, 177] on div "Powdercoating Remake Order #15 06:27 PM [DATE] Apex Decor PO # Req. [DATE] Del …" at bounding box center [235, 193] width 84 height 204
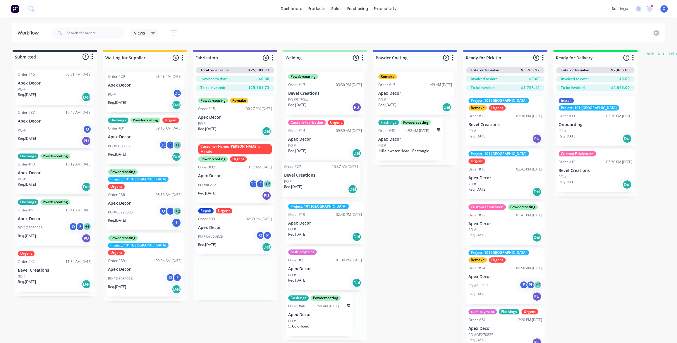
drag, startPoint x: 235, startPoint y: 163, endPoint x: 322, endPoint y: 184, distance: 90.3
click at [322, 184] on div "Submitted 5 Status colour #273444 hex #273444 Save Cancel Summaries Total order…" at bounding box center [399, 202] width 806 height 305
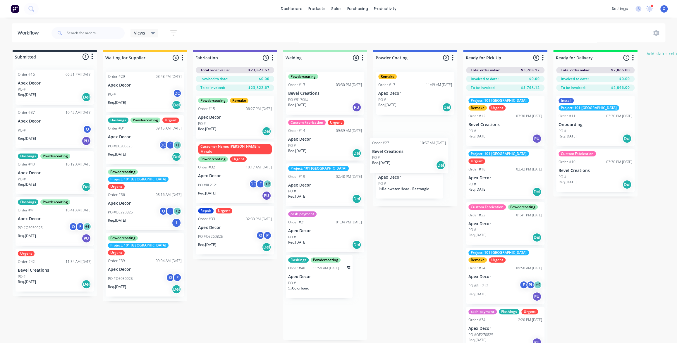
drag, startPoint x: 315, startPoint y: 181, endPoint x: 403, endPoint y: 150, distance: 93.1
click at [403, 150] on div "Submitted 5 Status colour #273444 hex #273444 Save Cancel Summaries Total order…" at bounding box center [399, 202] width 806 height 305
click at [422, 246] on div "Submitted 5 Status colour #273444 hex #273444 Save Cancel Summaries Total order…" at bounding box center [399, 202] width 806 height 305
click at [428, 256] on div "Submitted 5 Status colour #273444 hex #273444 Save Cancel Summaries Total order…" at bounding box center [399, 202] width 806 height 305
click at [414, 249] on div "Submitted 5 Status colour #273444 hex #273444 Save Cancel Summaries Total order…" at bounding box center [399, 202] width 806 height 305
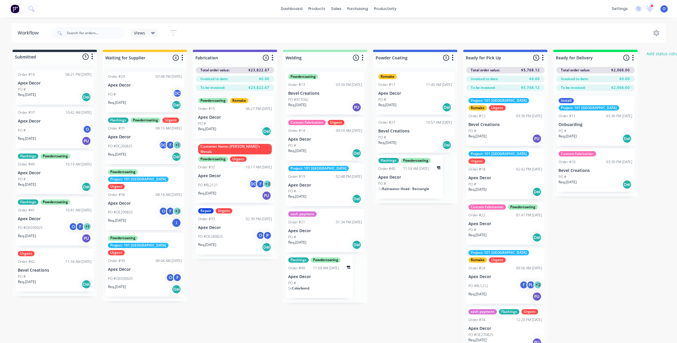
click at [543, 59] on icon "button" at bounding box center [543, 57] width 2 height 7
click at [519, 78] on button "Notifications" at bounding box center [517, 80] width 59 height 10
click at [602, 227] on div "Submitted 5 Status colour #273444 hex #273444 Save Cancel Summaries Total order…" at bounding box center [399, 202] width 806 height 305
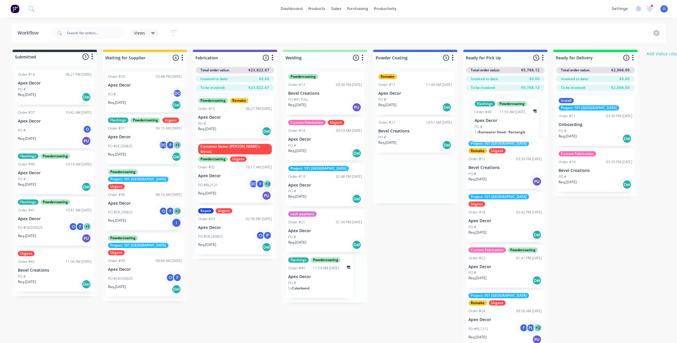
drag, startPoint x: 412, startPoint y: 176, endPoint x: 509, endPoint y: 122, distance: 111.2
click at [509, 122] on div "Submitted 5 Status colour #273444 hex #273444 Save Cancel Summaries Total order…" at bounding box center [399, 207] width 806 height 314
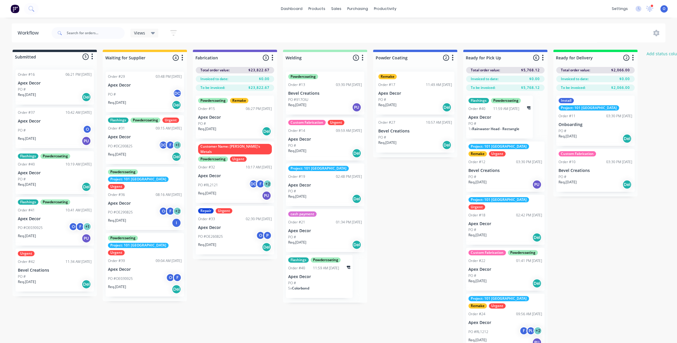
click at [542, 58] on icon "button" at bounding box center [543, 57] width 2 height 7
click at [525, 82] on button "Notifications" at bounding box center [517, 80] width 59 height 10
click at [602, 253] on div "Submitted 5 Status colour #273444 hex #273444 Save Cancel Summaries Total order…" at bounding box center [399, 207] width 806 height 314
click at [508, 55] on div at bounding box center [505, 57] width 84 height 11
click at [214, 59] on div at bounding box center [235, 57] width 84 height 11
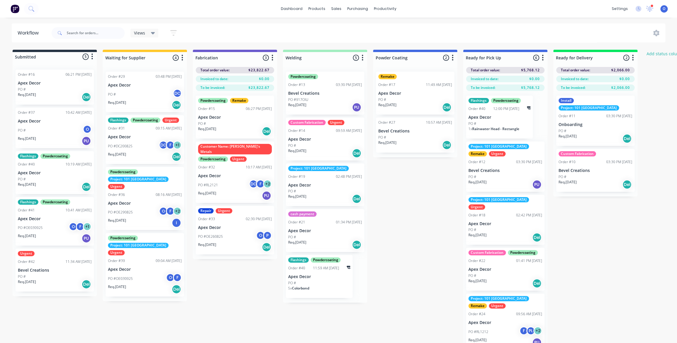
click at [255, 51] on div "Fabrication 3 Status colour #6A5ACD hex #6A5ACD Save Cancel Notifications Email…" at bounding box center [235, 57] width 84 height 14
click at [221, 58] on div at bounding box center [235, 57] width 84 height 11
click at [220, 57] on input "Fabrication" at bounding box center [224, 58] width 58 height 6
click at [211, 57] on input "Fabrication" at bounding box center [224, 58] width 58 height 6
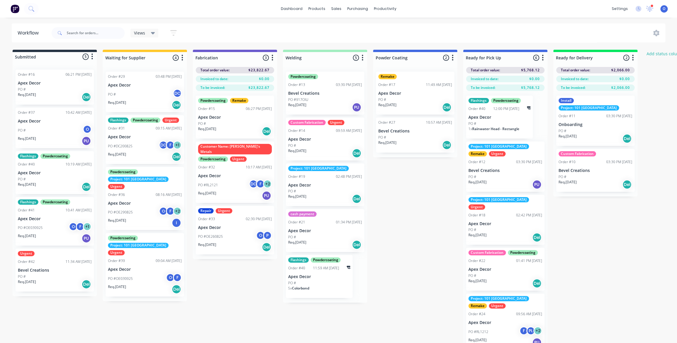
click at [305, 26] on div "Views Save new view None (Default) edit Project 101 edit Urgent Jobs edit Show/…" at bounding box center [357, 33] width 615 height 18
drag, startPoint x: 222, startPoint y: 114, endPoint x: 217, endPoint y: 106, distance: 8.9
click at [219, 106] on div "Powdercoating Remake Order #15 06:27 PM [DATE] Apex Decor PO # Req. [DATE] Del …" at bounding box center [235, 176] width 84 height 171
click at [224, 119] on p "Apex Decor" at bounding box center [235, 117] width 74 height 5
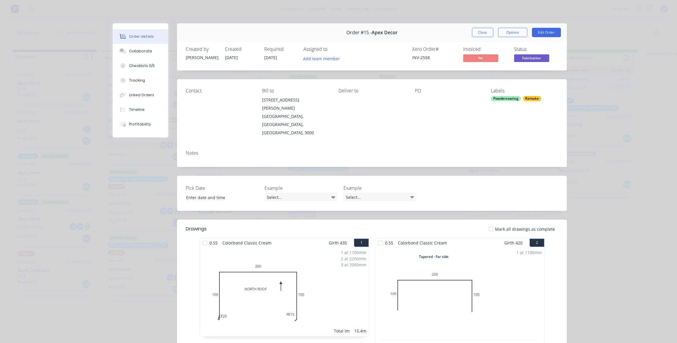
click at [521, 58] on span "Fabrication" at bounding box center [531, 57] width 35 height 7
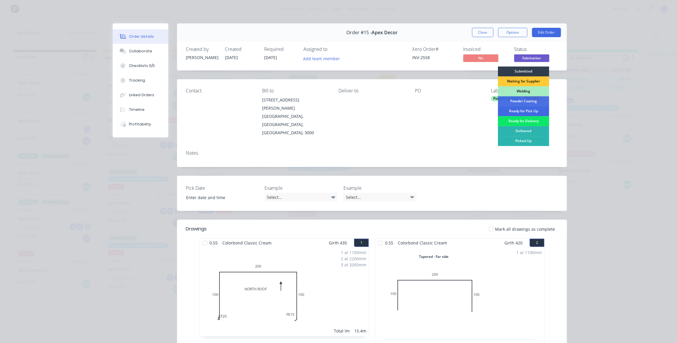
click at [519, 111] on div "Ready for Pick Up" at bounding box center [523, 111] width 51 height 10
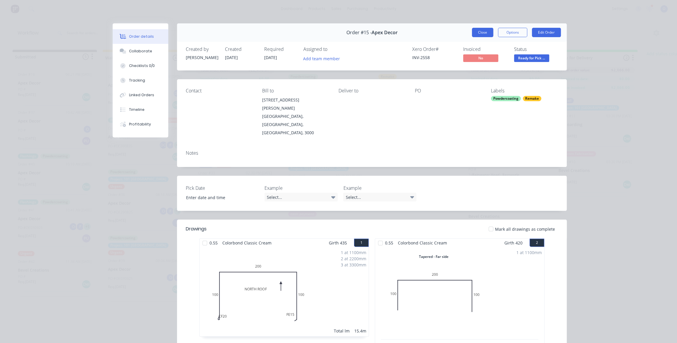
click at [483, 33] on button "Close" at bounding box center [482, 32] width 21 height 9
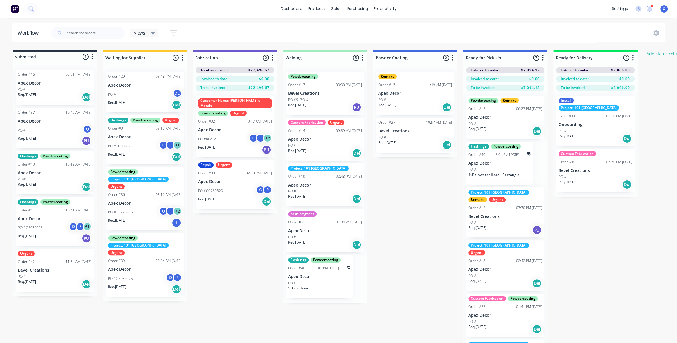
click at [406, 230] on div "Submitted 5 Status colour #273444 hex #273444 Save Cancel Summaries Total order…" at bounding box center [399, 207] width 806 height 314
click at [248, 145] on div "Req. [DATE] PU" at bounding box center [235, 150] width 74 height 10
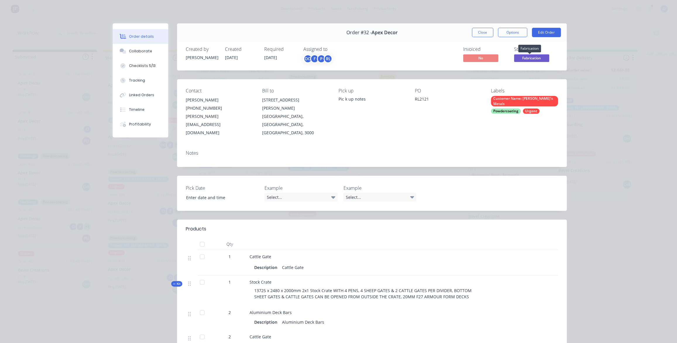
click at [521, 58] on span "Fabrication" at bounding box center [531, 57] width 35 height 7
click at [483, 34] on button "Close" at bounding box center [482, 32] width 21 height 9
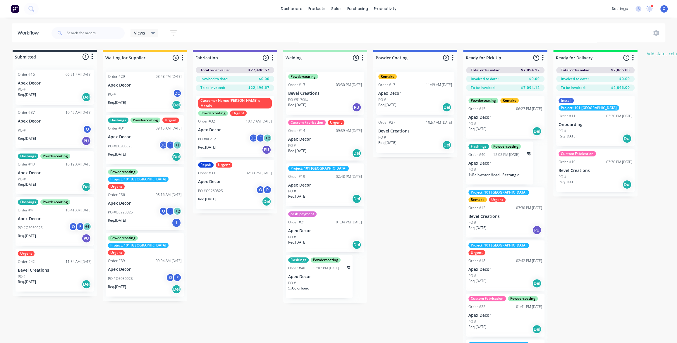
click at [230, 119] on div "Customer Name: [PERSON_NAME]'s Metals Powdercoating Urgent Order #32 10:17 AM […" at bounding box center [235, 126] width 78 height 61
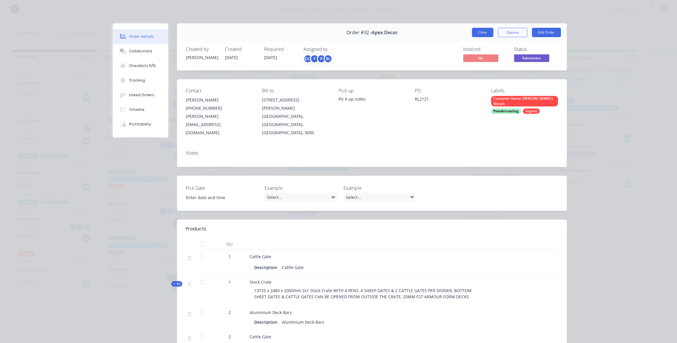
click at [482, 33] on button "Close" at bounding box center [482, 32] width 21 height 9
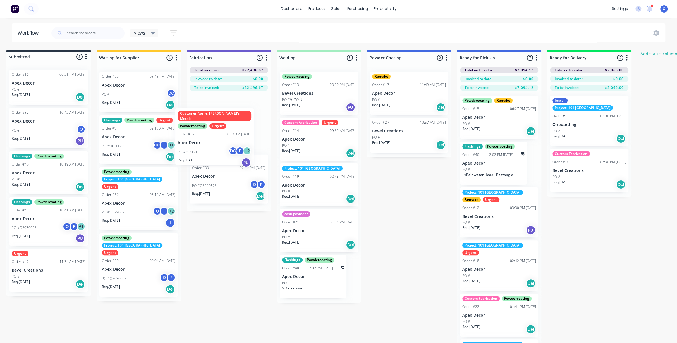
drag, startPoint x: 216, startPoint y: 125, endPoint x: 200, endPoint y: 126, distance: 16.4
click at [198, 138] on div "Customer Name: [PERSON_NAME]'s Metals Powdercoating Urgent Order #32 10:17 AM […" at bounding box center [229, 151] width 84 height 120
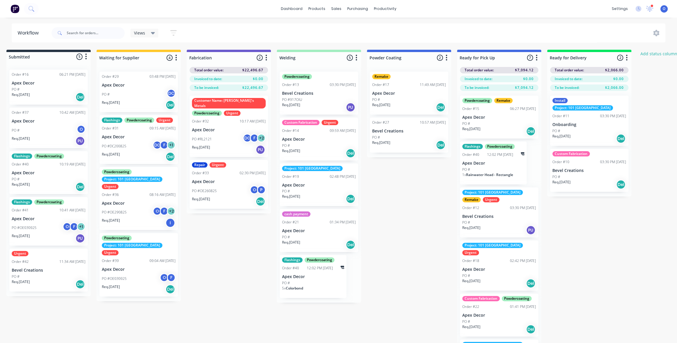
click at [399, 196] on div "Submitted 5 Status colour #273444 hex #273444 Save Cancel Summaries Total order…" at bounding box center [392, 207] width 806 height 314
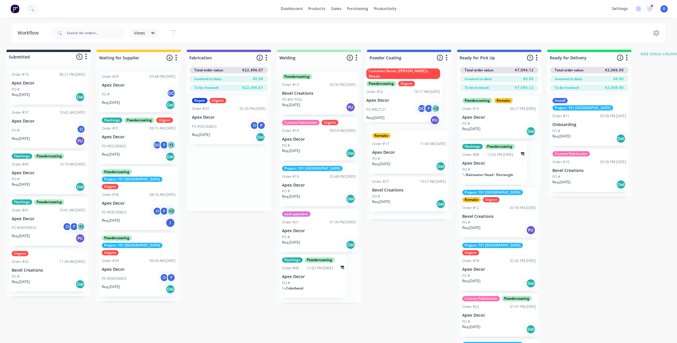
drag, startPoint x: 229, startPoint y: 130, endPoint x: 410, endPoint y: 104, distance: 182.2
click at [410, 104] on div "Submitted 5 Status colour #273444 hex #273444 Save Cancel Summaries Total order…" at bounding box center [392, 207] width 806 height 314
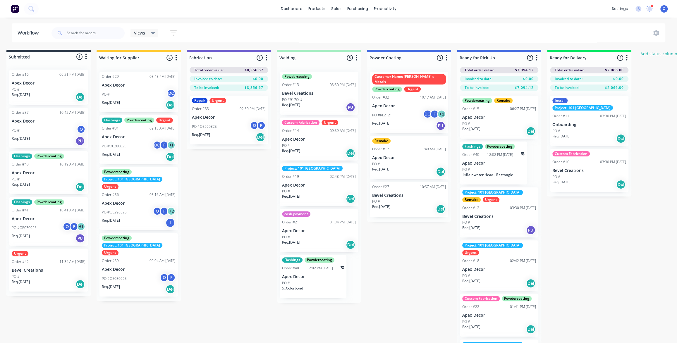
drag, startPoint x: 433, startPoint y: 262, endPoint x: 432, endPoint y: 260, distance: 3.0
click at [433, 262] on div "Submitted 5 Status colour #273444 hex #273444 Save Cancel Summaries Total order…" at bounding box center [392, 207] width 806 height 314
click at [430, 257] on div "Submitted 5 Status colour #273444 hex #273444 Save Cancel Summaries Total order…" at bounding box center [392, 207] width 806 height 314
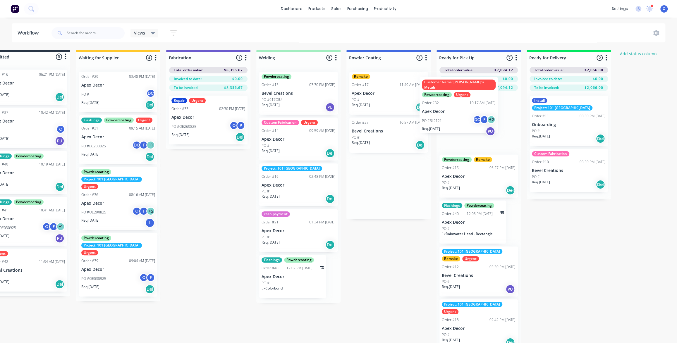
scroll to position [0, 31]
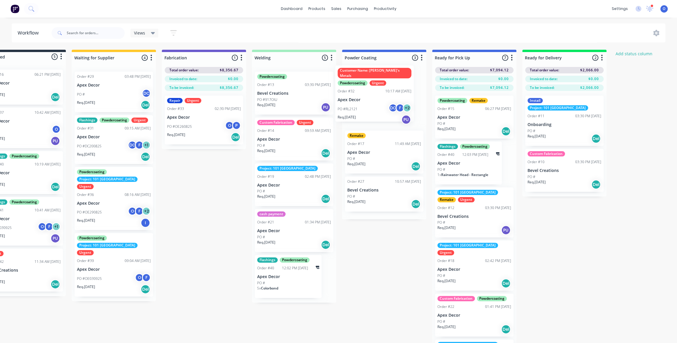
drag, startPoint x: 404, startPoint y: 112, endPoint x: 372, endPoint y: 110, distance: 32.0
click at [372, 110] on div "Customer Name: [PERSON_NAME]'s Metals Powdercoating Urgent Order #32 10:17 AM […" at bounding box center [384, 143] width 84 height 152
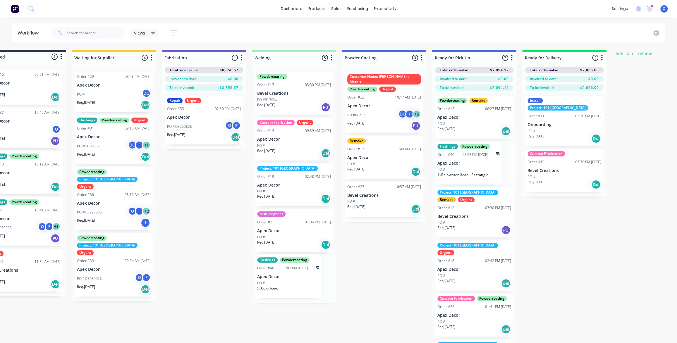
click at [375, 273] on div "Submitted 5 Status colour #273444 hex #273444 Save Cancel Summaries Total order…" at bounding box center [368, 207] width 806 height 314
click at [373, 269] on div "Submitted 5 Status colour #273444 hex #273444 Save Cancel Summaries Total order…" at bounding box center [368, 207] width 806 height 314
click at [366, 256] on div "Submitted 5 Status colour #273444 hex #273444 Save Cancel Summaries Total order…" at bounding box center [368, 207] width 806 height 314
click at [202, 133] on div "Req. [DATE] Del" at bounding box center [204, 137] width 74 height 10
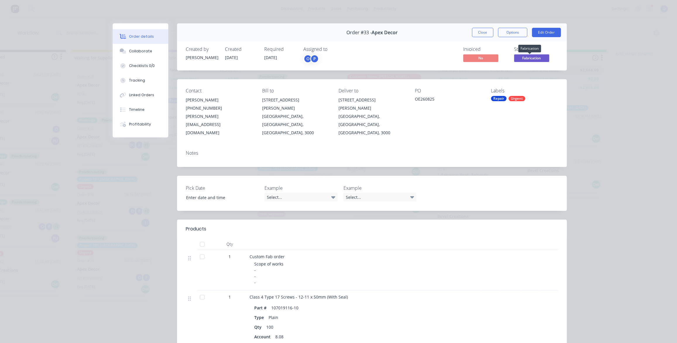
click at [521, 57] on span "Fabrication" at bounding box center [531, 57] width 35 height 7
click at [481, 33] on button "Close" at bounding box center [482, 32] width 21 height 9
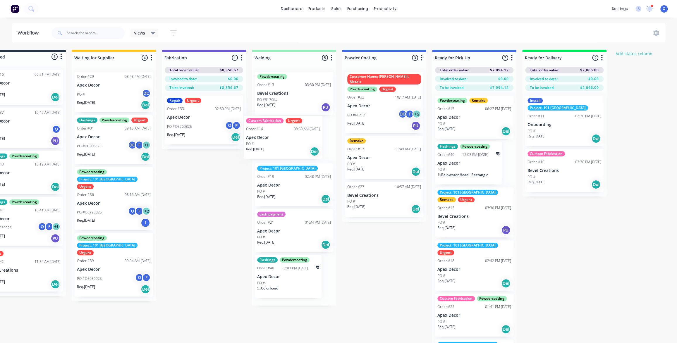
click at [291, 146] on div "Powdercoating Order #13 03:30 PM [DATE] Bevel Creations PO #917OIU Req. [DATE] …" at bounding box center [294, 186] width 84 height 239
click at [373, 273] on div "Submitted 5 Status colour #273444 hex #273444 Save Cancel Summaries Total order…" at bounding box center [368, 207] width 806 height 314
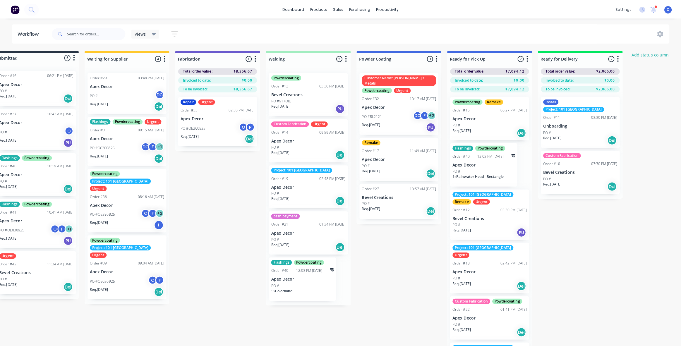
scroll to position [0, 0]
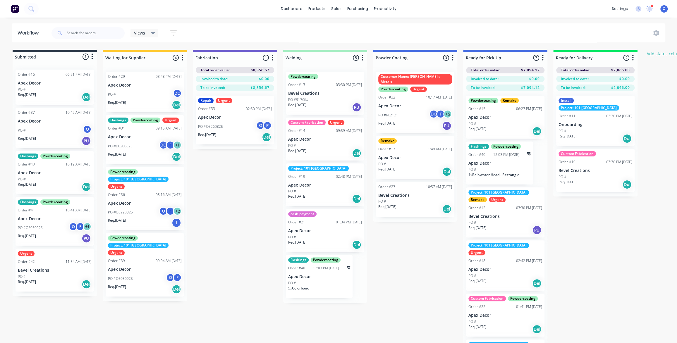
click at [234, 242] on div "Submitted 5 Status colour #273444 hex #273444 Save Cancel Summaries Total order…" at bounding box center [399, 207] width 806 height 314
click at [233, 239] on div "Submitted 5 Status colour #273444 hex #273444 Save Cancel Summaries Total order…" at bounding box center [399, 207] width 806 height 314
click at [418, 255] on div "Submitted 5 Status colour #273444 hex #273444 Save Cancel Summaries Total order…" at bounding box center [399, 207] width 806 height 314
click at [211, 218] on div "Submitted 5 Status colour #273444 hex #273444 Save Cancel Summaries Total order…" at bounding box center [399, 207] width 806 height 314
click at [208, 213] on div "Submitted 5 Status colour #273444 hex #273444 Save Cancel Summaries Total order…" at bounding box center [399, 207] width 806 height 314
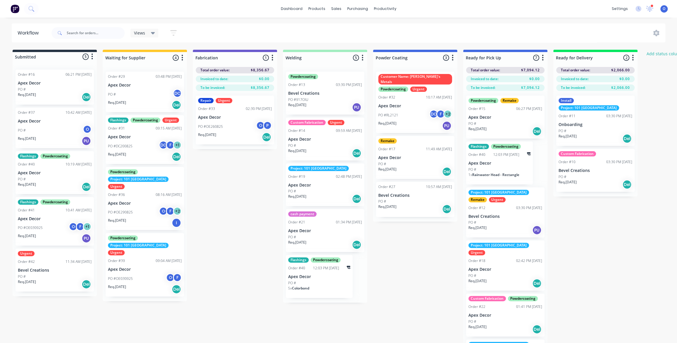
click at [218, 208] on div "Submitted 5 Status colour #273444 hex #273444 Save Cancel Summaries Total order…" at bounding box center [399, 207] width 806 height 314
click at [236, 227] on div "Submitted 5 Status colour #273444 hex #273444 Save Cancel Summaries Total order…" at bounding box center [399, 207] width 806 height 314
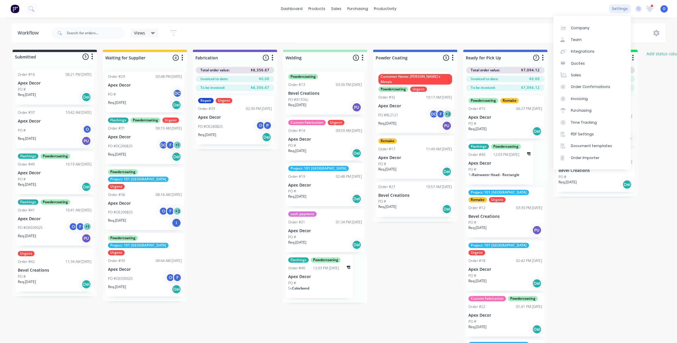
click at [621, 9] on div "settings" at bounding box center [620, 8] width 22 height 9
click at [585, 41] on link "Team" at bounding box center [592, 40] width 78 height 12
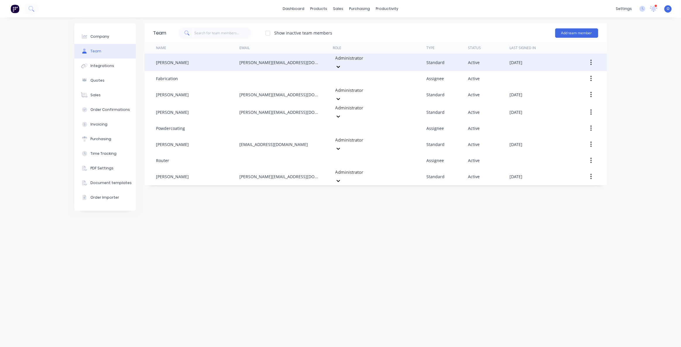
click at [348, 61] on div at bounding box center [377, 57] width 84 height 7
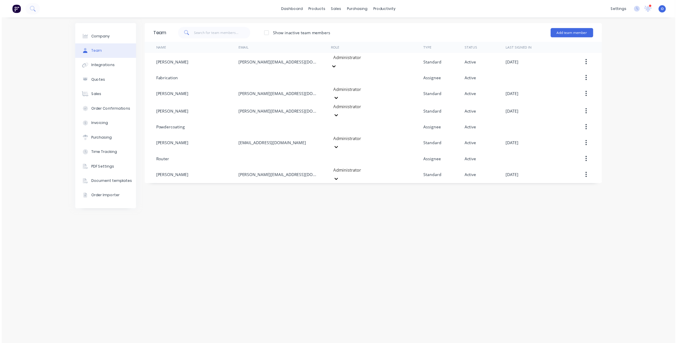
scroll to position [53, 0]
click at [339, 233] on div "Team Show inactive team members Add team member Name Email Role Type Status Las…" at bounding box center [376, 182] width 462 height 318
click at [395, 25] on div "Workflow" at bounding box center [398, 27] width 18 height 5
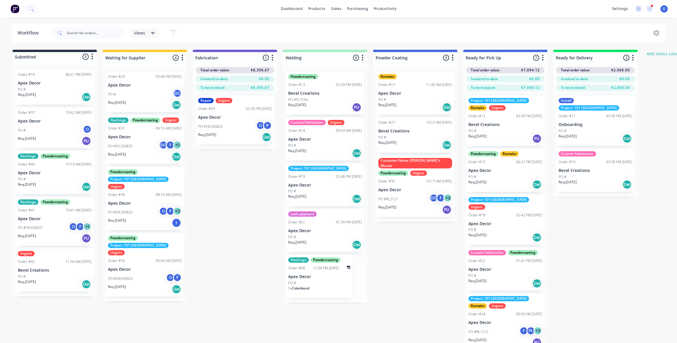
click at [420, 272] on div "Submitted 5 Status colour #273444 hex #273444 Save Cancel Summaries Total order…" at bounding box center [399, 207] width 806 height 314
click at [422, 254] on div "Submitted 5 Status colour #273444 hex #273444 Save Cancel Summaries Total order…" at bounding box center [399, 207] width 806 height 314
click at [236, 202] on div "Submitted 5 Status colour #273444 hex #273444 Save Cancel Summaries Total order…" at bounding box center [399, 207] width 806 height 314
click at [246, 212] on div "Submitted 5 Status colour #273444 hex #273444 Save Cancel Summaries Total order…" at bounding box center [399, 207] width 806 height 314
click at [238, 204] on div "Submitted 5 Status colour #273444 hex #273444 Save Cancel Summaries Total order…" at bounding box center [399, 207] width 806 height 314
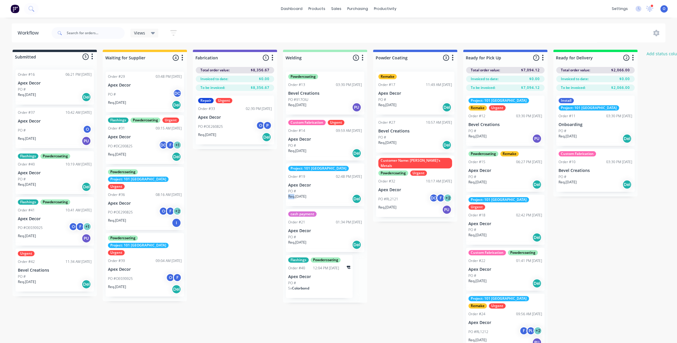
click at [238, 204] on div "Submitted 5 Status colour #273444 hex #273444 Save Cancel Summaries Total order…" at bounding box center [399, 207] width 806 height 314
click at [206, 26] on div "Views Save new view None (Default) edit Project 101 edit Urgent Jobs edit Show/…" at bounding box center [357, 33] width 615 height 18
click at [208, 35] on div "Views Save new view None (Default) edit Project 101 edit Urgent Jobs edit Show/…" at bounding box center [357, 33] width 615 height 18
click at [353, 27] on div "Sales Orders" at bounding box center [358, 27] width 24 height 5
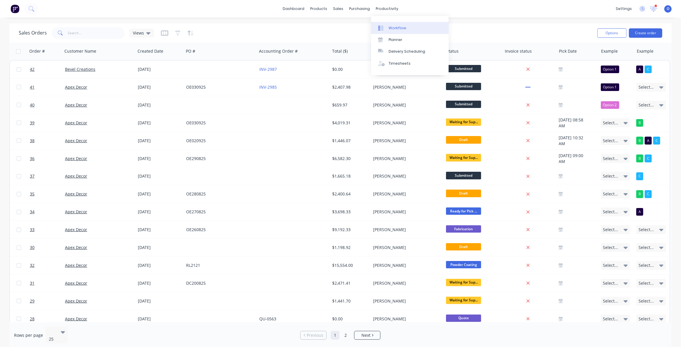
click at [396, 29] on div "Workflow" at bounding box center [398, 27] width 18 height 5
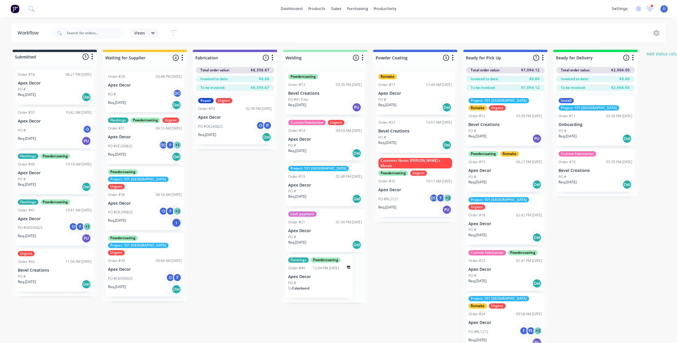
click at [171, 33] on icon "button" at bounding box center [173, 32] width 5 height 1
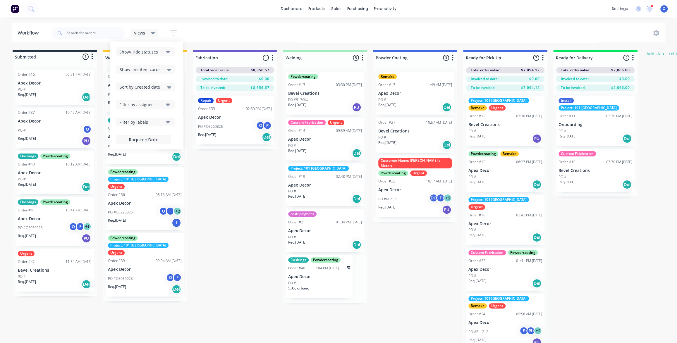
click at [152, 122] on div "Filter by labels" at bounding box center [141, 122] width 44 height 6
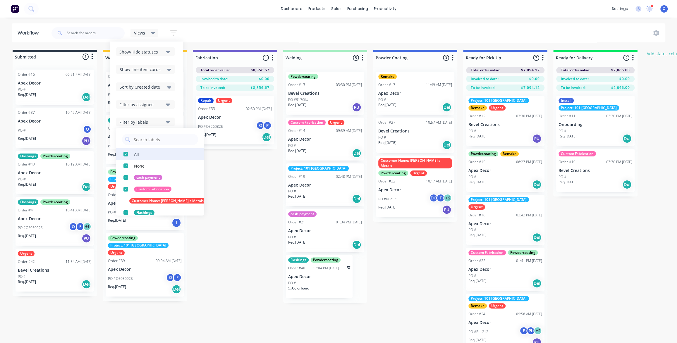
click at [126, 154] on div "button" at bounding box center [126, 154] width 12 height 12
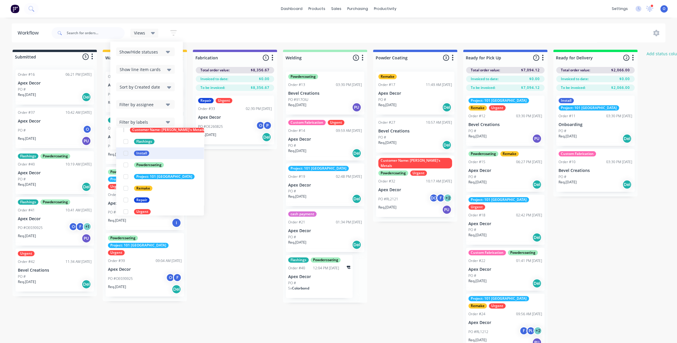
scroll to position [76, 0]
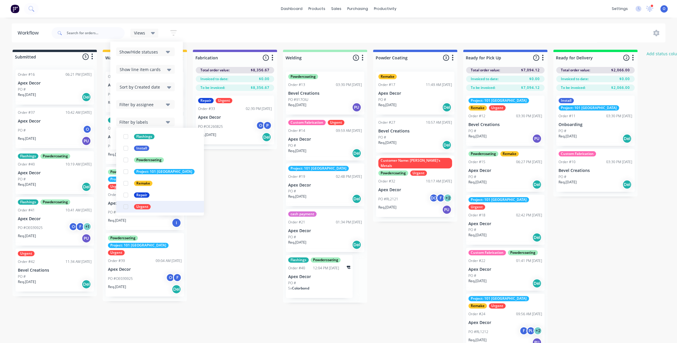
click at [125, 209] on div "button" at bounding box center [126, 207] width 12 height 12
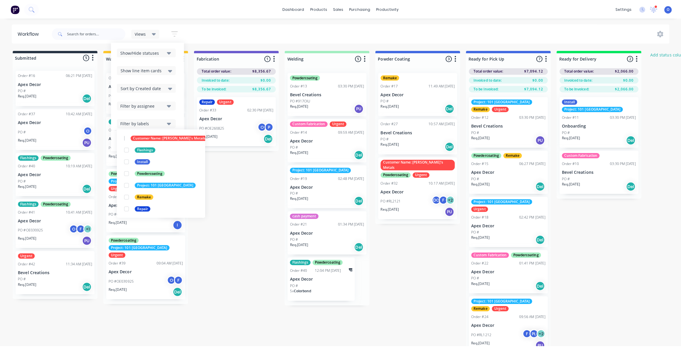
scroll to position [0, 0]
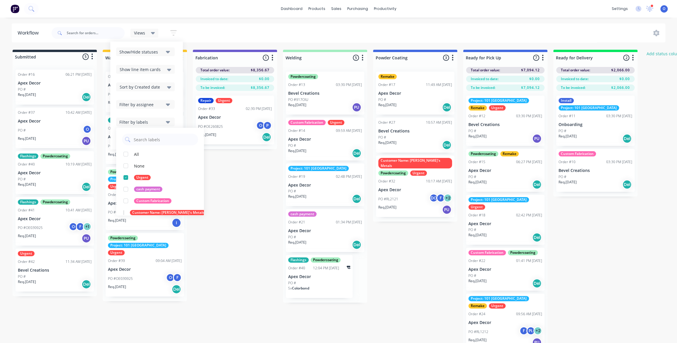
click at [229, 182] on div "Submitted 5 Status colour #273444 hex #273444 Save Cancel Summaries Total order…" at bounding box center [399, 207] width 806 height 314
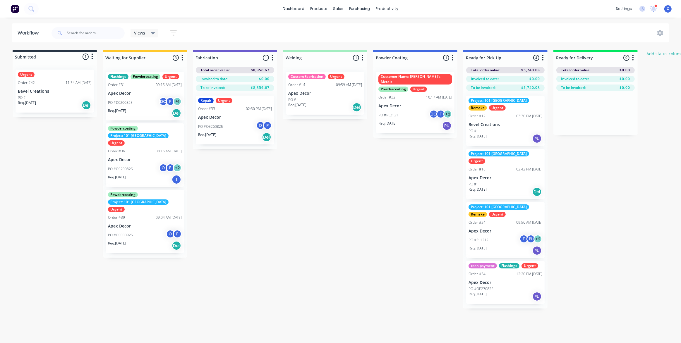
drag, startPoint x: 274, startPoint y: 183, endPoint x: 234, endPoint y: 127, distance: 68.5
click at [275, 183] on div "Submitted 1 Status colour #273444 hex #273444 Save Cancel Summaries Total order…" at bounding box center [399, 179] width 806 height 259
click at [149, 32] on div "Views" at bounding box center [144, 32] width 21 height 5
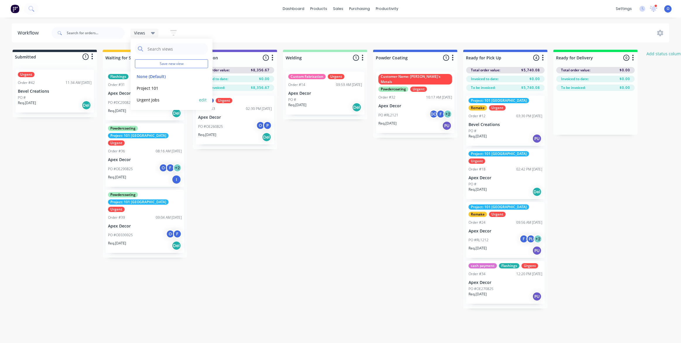
click at [151, 99] on button "Urgent Jobs" at bounding box center [166, 100] width 62 height 7
drag, startPoint x: 303, startPoint y: 231, endPoint x: 302, endPoint y: 226, distance: 4.5
click at [303, 230] on div "Submitted 1 Status colour #273444 hex #273444 Save Cancel Summaries Total order…" at bounding box center [399, 179] width 806 height 259
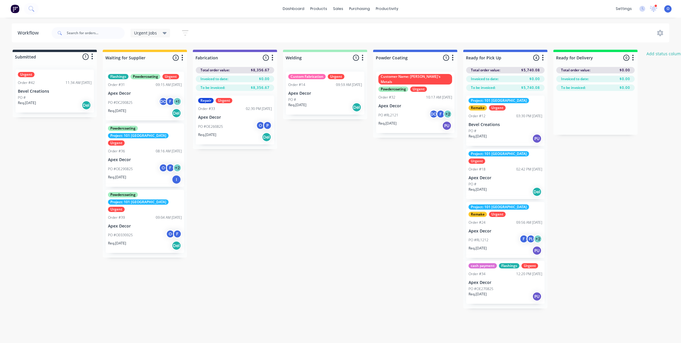
click at [334, 210] on div "Submitted 1 Status colour #273444 hex #273444 Save Cancel Summaries Total order…" at bounding box center [399, 179] width 806 height 259
click at [335, 209] on div "Submitted 1 Status colour #273444 hex #273444 Save Cancel Summaries Total order…" at bounding box center [399, 179] width 806 height 259
click at [339, 203] on div "Submitted 1 Status colour #273444 hex #273444 Save Cancel Summaries Total order…" at bounding box center [399, 179] width 806 height 259
click at [149, 32] on span "Urgent Jobs" at bounding box center [145, 33] width 23 height 6
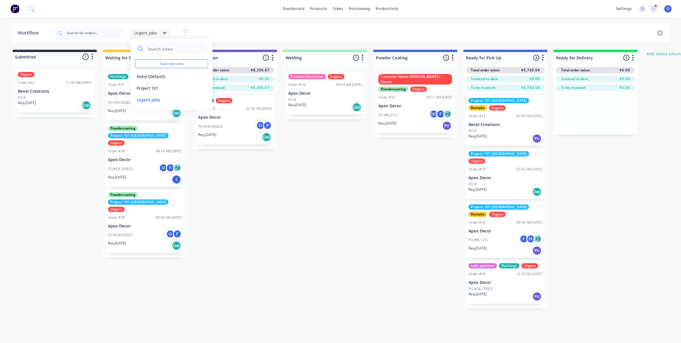
click at [286, 202] on div "Submitted 1 Status colour #273444 hex #273444 Save Cancel Summaries Total order…" at bounding box center [399, 179] width 806 height 259
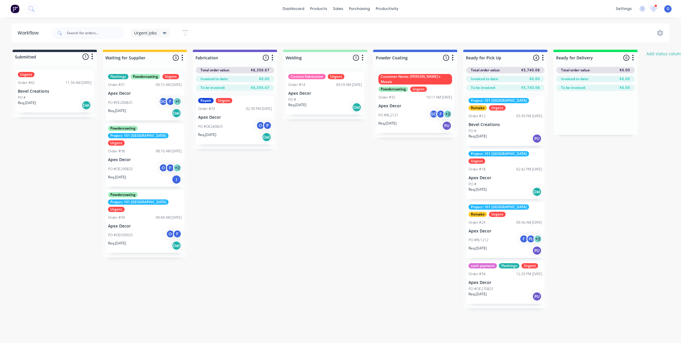
click at [348, 219] on div "Submitted 1 Status colour #273444 hex #273444 Save Cancel Summaries Total order…" at bounding box center [399, 179] width 806 height 259
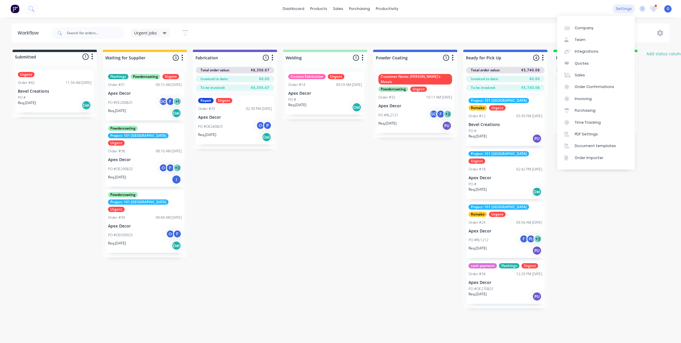
click at [627, 6] on div "settings" at bounding box center [624, 8] width 22 height 9
click at [581, 36] on link "Team" at bounding box center [596, 40] width 78 height 12
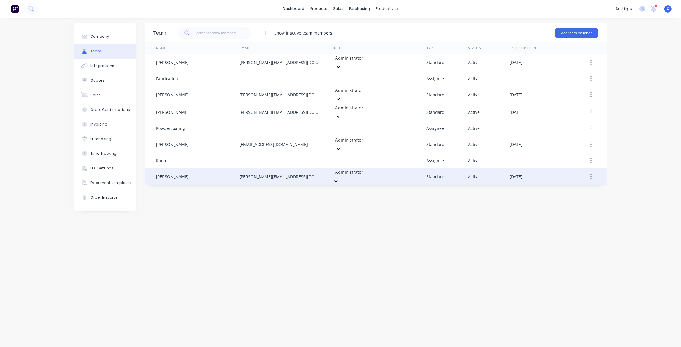
click at [359, 169] on div at bounding box center [377, 172] width 84 height 7
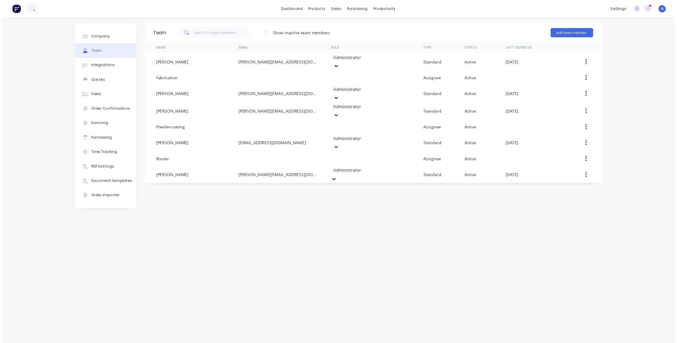
scroll to position [53, 0]
click at [461, 222] on div "Team Show inactive team members Add team member Name Email Role Type Status Las…" at bounding box center [376, 182] width 462 height 318
click at [435, 216] on div "Team Show inactive team members Add team member Name Email Role Type Status Las…" at bounding box center [376, 182] width 462 height 318
click at [397, 29] on div "Workflow" at bounding box center [398, 27] width 18 height 5
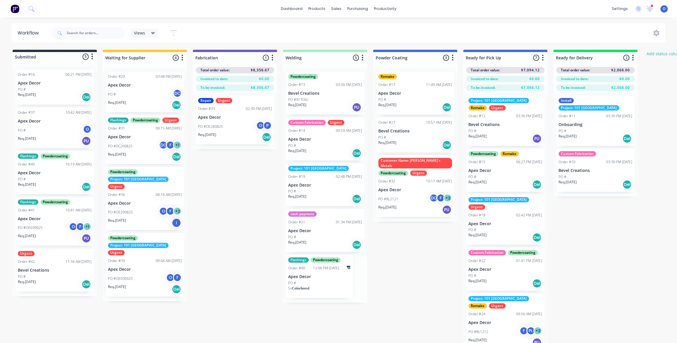
click at [547, 222] on div "Submitted 5 Status colour #273444 hex #273444 Save Cancel Summaries Total order…" at bounding box center [399, 207] width 806 height 314
click at [415, 232] on div "Submitted 5 Status colour #273444 hex #273444 Save Cancel Summaries Total order…" at bounding box center [399, 207] width 806 height 314
click at [430, 235] on div "Submitted 5 Status colour #273444 hex #273444 Save Cancel Summaries Total order…" at bounding box center [399, 207] width 806 height 314
click at [430, 231] on div "Submitted 5 Status colour #273444 hex #273444 Save Cancel Summaries Total order…" at bounding box center [399, 207] width 806 height 314
click at [142, 34] on span "Views" at bounding box center [139, 33] width 11 height 6
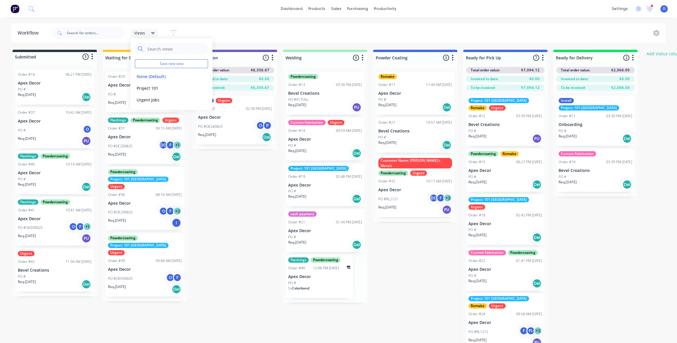
click at [432, 235] on div "Submitted 5 Status colour #273444 hex #273444 Save Cancel Summaries Total order…" at bounding box center [399, 207] width 806 height 314
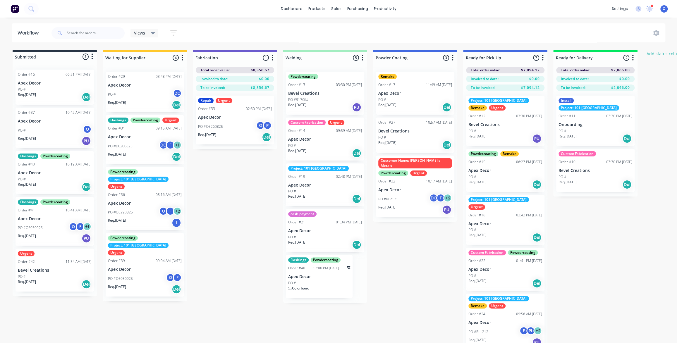
click at [451, 239] on div "Submitted 5 Status colour #273444 hex #273444 Save Cancel Summaries Total order…" at bounding box center [399, 207] width 806 height 314
click at [411, 241] on div "Submitted 5 Status colour #273444 hex #273444 Save Cancel Summaries Total order…" at bounding box center [399, 207] width 806 height 314
click at [603, 277] on div "Submitted 5 Status colour #273444 hex #273444 Save Cancel Summaries Total order…" at bounding box center [399, 207] width 806 height 314
drag, startPoint x: 262, startPoint y: 214, endPoint x: 221, endPoint y: 120, distance: 103.0
click at [262, 214] on div "Submitted 5 Status colour #273444 hex #273444 Save Cancel Summaries Total order…" at bounding box center [399, 207] width 806 height 314
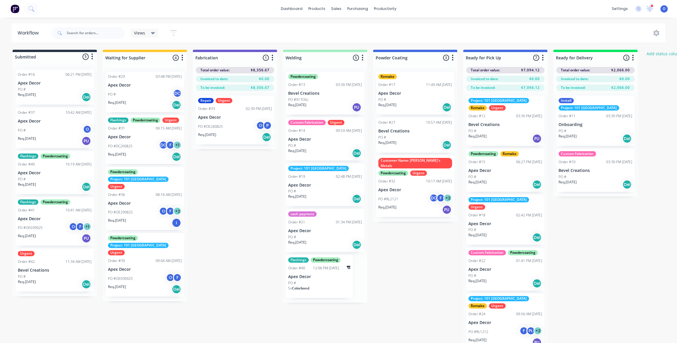
click at [141, 35] on span "Views" at bounding box center [139, 33] width 11 height 6
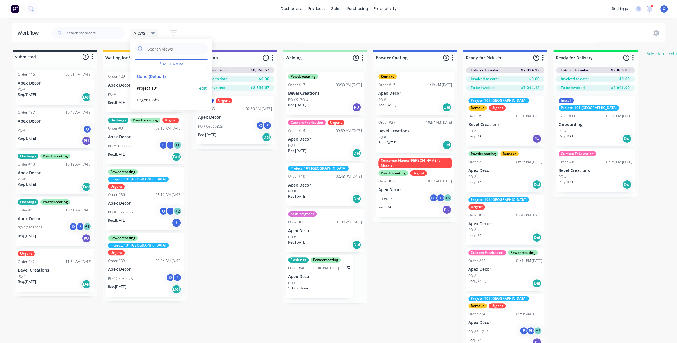
click at [201, 89] on button "edit" at bounding box center [203, 88] width 8 height 6
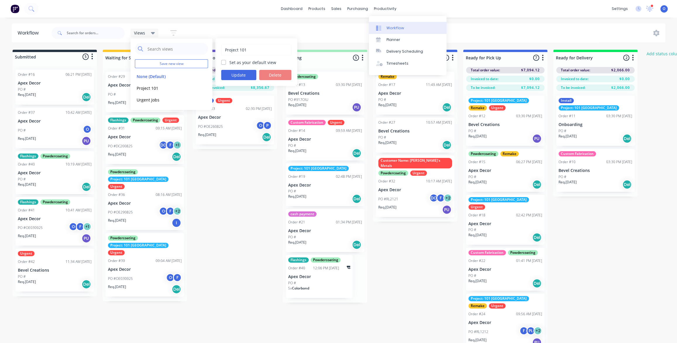
click at [394, 28] on div "Workflow" at bounding box center [396, 27] width 18 height 5
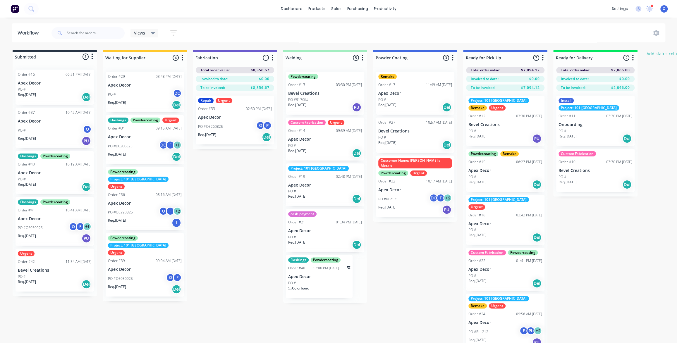
click at [149, 34] on div "Views" at bounding box center [144, 32] width 21 height 5
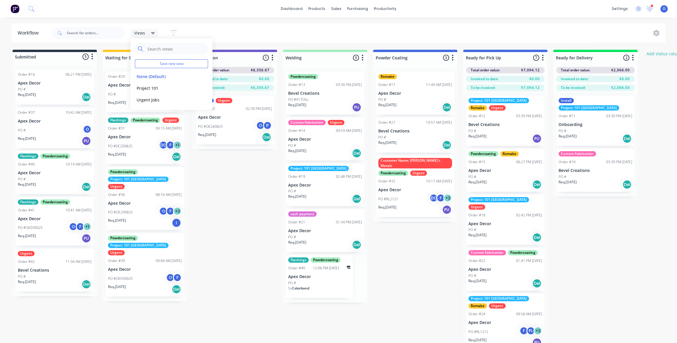
click at [226, 201] on div "Submitted 5 Status colour #273444 hex #273444 Save Cancel Summaries Total order…" at bounding box center [399, 207] width 806 height 314
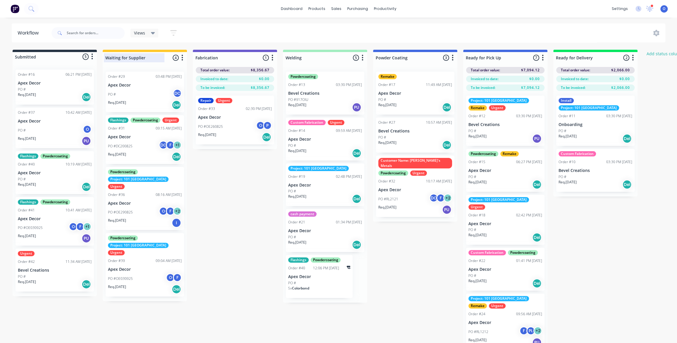
drag, startPoint x: 162, startPoint y: 51, endPoint x: 165, endPoint y: 58, distance: 8.0
click at [165, 58] on div "Waiting for Supplier 4 Status colour #FFC82C hex #FFC82C Save Cancel Notificati…" at bounding box center [145, 57] width 84 height 14
drag, startPoint x: 165, startPoint y: 54, endPoint x: 168, endPoint y: 61, distance: 7.9
click at [168, 61] on div "Waiting for Supplier 4 Status colour #FFC82C hex #FFC82C Save Cancel Notificati…" at bounding box center [145, 57] width 84 height 14
drag, startPoint x: 256, startPoint y: 50, endPoint x: 256, endPoint y: 54, distance: 4.4
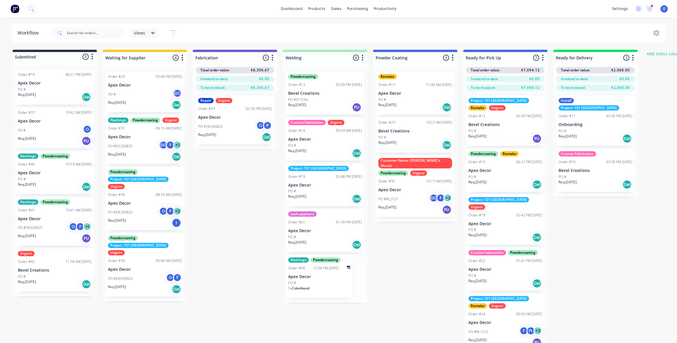
click at [256, 54] on div "Fabrication 1 Status colour #6A5ACD hex #6A5ACD Save Cancel Notifications Email…" at bounding box center [235, 57] width 84 height 14
drag, startPoint x: 272, startPoint y: 57, endPoint x: 277, endPoint y: 63, distance: 7.7
click at [277, 63] on div "Submitted 5 Status colour #273444 hex #273444 Save Cancel Summaries Total order…" at bounding box center [399, 207] width 806 height 314
click at [452, 54] on icon "button" at bounding box center [453, 57] width 2 height 7
click at [410, 242] on div "Submitted 5 Status colour #273444 hex #273444 Save Cancel Summaries Total order…" at bounding box center [399, 207] width 806 height 314
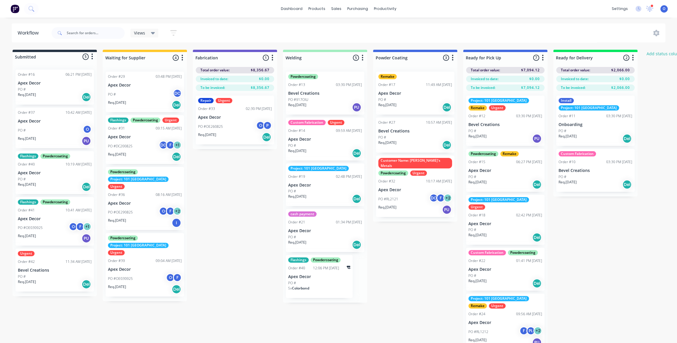
click at [353, 52] on div "Submitted 5 Status colour #273444 hex #273444 Save Cancel Summaries Total order…" at bounding box center [399, 207] width 806 height 314
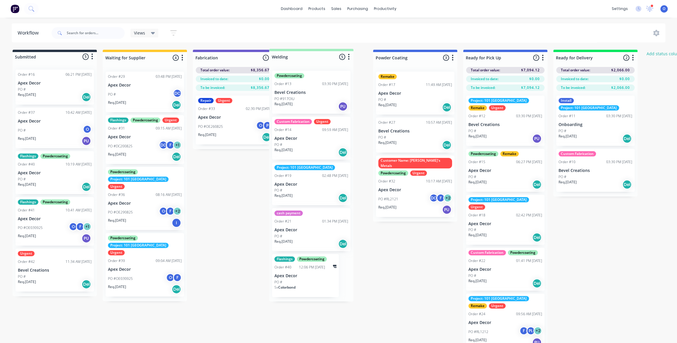
drag, startPoint x: 349, startPoint y: 59, endPoint x: 338, endPoint y: 60, distance: 11.4
click at [338, 60] on div "Submitted 5 Status colour #273444 hex #273444 Save Cancel Summaries Total order…" at bounding box center [399, 207] width 806 height 314
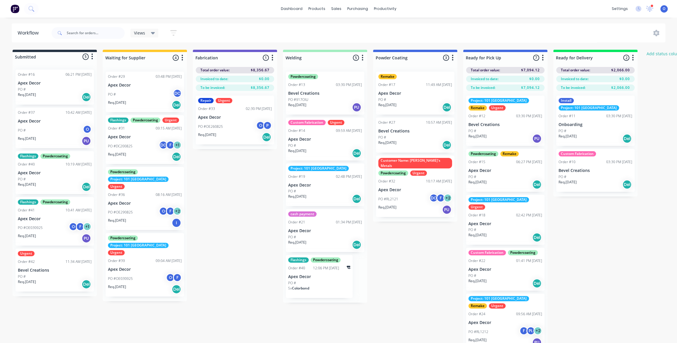
click at [415, 253] on div "Submitted 5 Status colour #273444 hex #273444 Save Cancel Summaries Total order…" at bounding box center [399, 207] width 806 height 314
click at [420, 241] on div "Submitted 5 Status colour #273444 hex #273444 Save Cancel Summaries Total order…" at bounding box center [399, 207] width 806 height 314
click at [150, 31] on div "Views" at bounding box center [144, 32] width 21 height 5
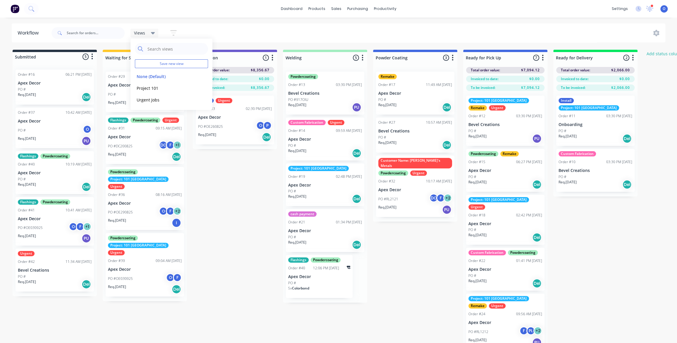
drag, startPoint x: 432, startPoint y: 278, endPoint x: 369, endPoint y: 219, distance: 86.3
click at [433, 278] on div "Submitted 5 Status colour #273444 hex #273444 Save Cancel Summaries Total order…" at bounding box center [399, 207] width 806 height 314
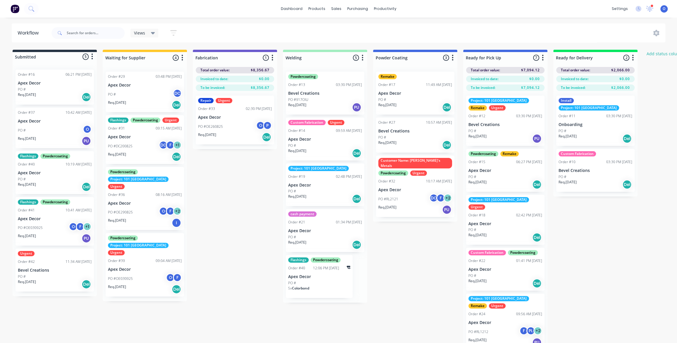
click at [144, 36] on div "Views" at bounding box center [145, 33] width 28 height 9
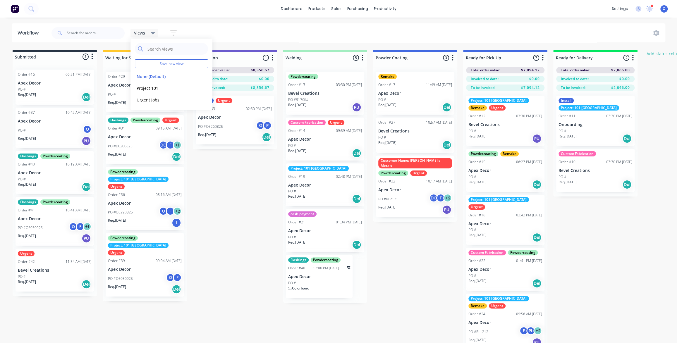
drag, startPoint x: 218, startPoint y: 176, endPoint x: 169, endPoint y: 117, distance: 76.0
click at [218, 176] on div "Submitted 5 Status colour #273444 hex #273444 Save Cancel Summaries Total order…" at bounding box center [399, 207] width 806 height 314
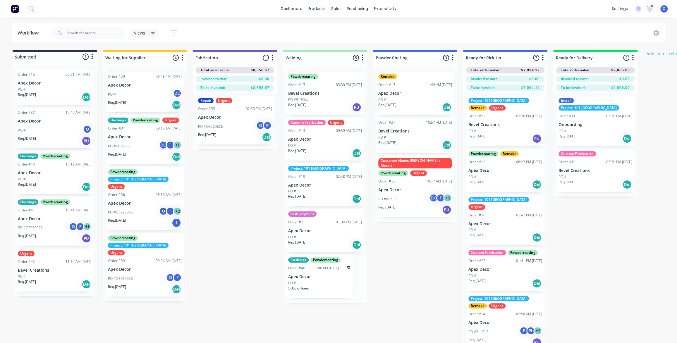
click at [608, 258] on div "Submitted 5 Status colour #273444 hex #273444 Save Cancel Summaries Total order…" at bounding box center [399, 207] width 806 height 314
click at [612, 257] on div "Submitted 5 Status colour #273444 hex #273444 Save Cancel Summaries Total order…" at bounding box center [399, 207] width 806 height 314
click at [612, 262] on div "Submitted 5 Status colour #273444 hex #273444 Save Cancel Summaries Total order…" at bounding box center [399, 207] width 806 height 314
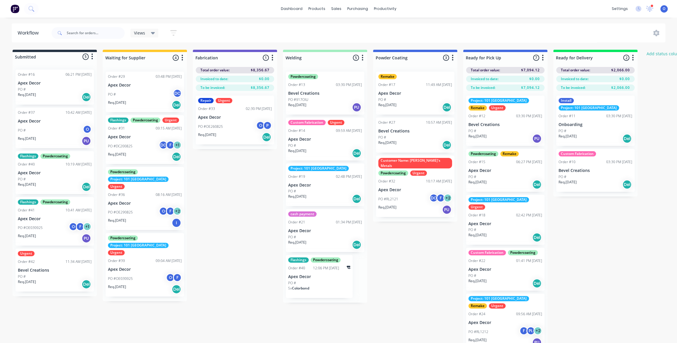
click at [609, 264] on div "Submitted 5 Status colour #273444 hex #273444 Save Cancel Summaries Total order…" at bounding box center [399, 207] width 806 height 314
click at [609, 262] on div "Submitted 5 Status colour #273444 hex #273444 Save Cancel Summaries Total order…" at bounding box center [399, 207] width 806 height 314
click at [600, 260] on div "Submitted 5 Status colour #273444 hex #273444 Save Cancel Summaries Total order…" at bounding box center [399, 207] width 806 height 314
click at [652, 298] on div "Submitted 5 Status colour #273444 hex #273444 Save Cancel Summaries Total order…" at bounding box center [399, 207] width 806 height 314
click at [667, 56] on button "Add status column" at bounding box center [664, 54] width 43 height 8
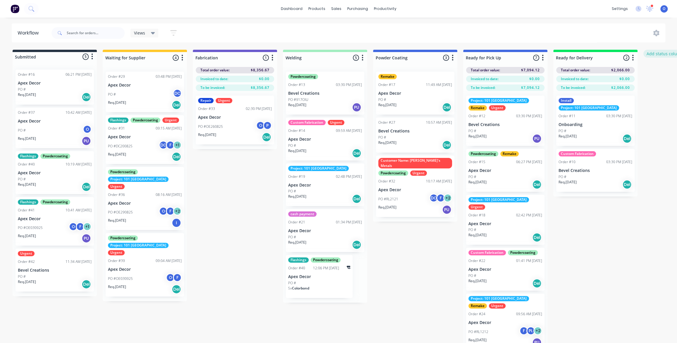
scroll to position [0, 47]
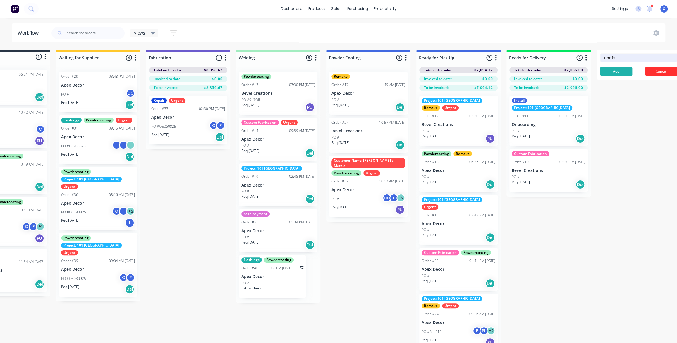
type input "kjnnfs"
click at [660, 70] on button "Cancel" at bounding box center [661, 71] width 32 height 9
drag, startPoint x: 538, startPoint y: 305, endPoint x: 485, endPoint y: 308, distance: 53.6
click at [539, 303] on div "Submitted 5 Status colour #273444 hex #273444 Save Cancel Summaries Total order…" at bounding box center [352, 207] width 806 height 314
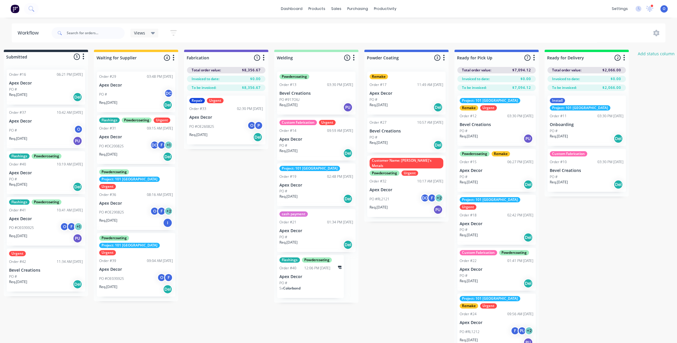
click at [188, 222] on div "Submitted 5 Status colour #273444 hex #273444 Save Cancel Summaries Total order…" at bounding box center [390, 207] width 806 height 314
drag, startPoint x: 207, startPoint y: 213, endPoint x: 208, endPoint y: 205, distance: 8.0
click at [205, 216] on div "Submitted 5 Status colour #273444 hex #273444 Save Cancel Summaries Total order…" at bounding box center [390, 207] width 806 height 314
click at [372, 250] on div "Submitted 5 Status colour #273444 hex #273444 Save Cancel Summaries Total order…" at bounding box center [390, 207] width 806 height 314
click at [313, 9] on div "products" at bounding box center [316, 8] width 23 height 9
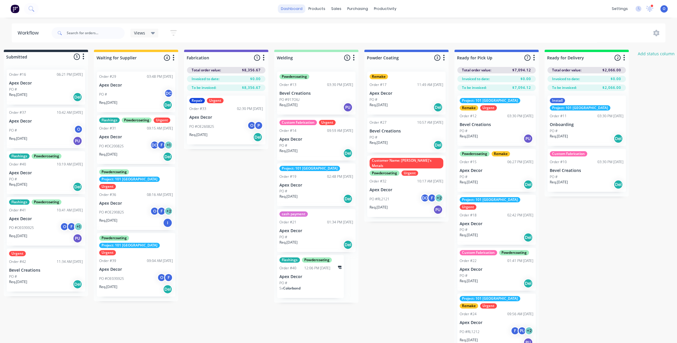
click at [293, 11] on link "dashboard" at bounding box center [292, 8] width 28 height 9
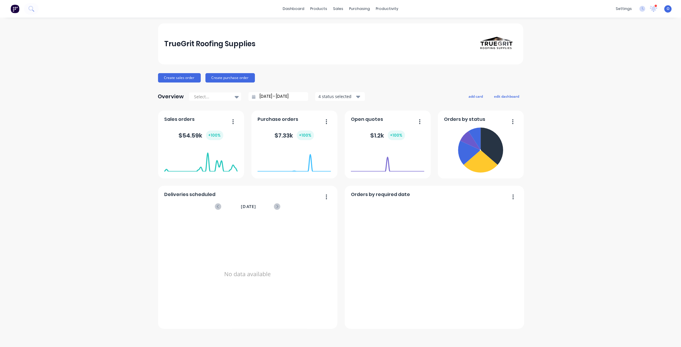
click at [76, 138] on div "TrueGrit Roofing Supplies Create sales order Create purchase order Overview Sel…" at bounding box center [340, 182] width 681 height 318
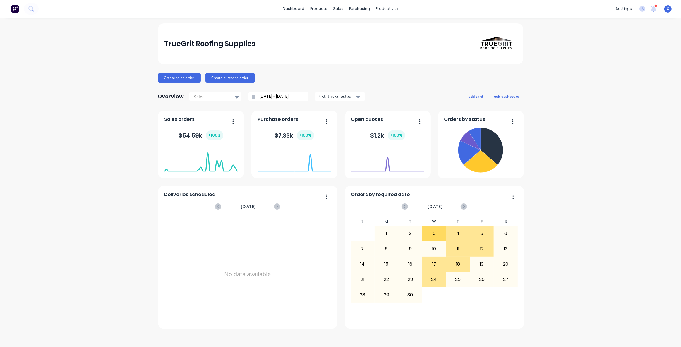
click at [122, 111] on div "TrueGrit Roofing Supplies Create sales order Create purchase order Overview Sel…" at bounding box center [340, 182] width 681 height 318
click at [607, 41] on link "Team" at bounding box center [596, 40] width 78 height 12
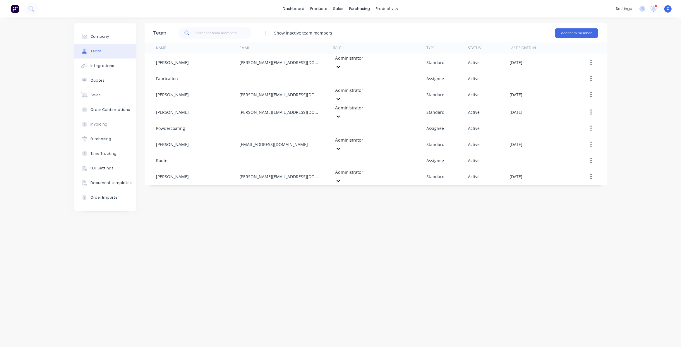
click at [334, 224] on div "Team Show inactive team members Add team member Name Email Role Type Status Las…" at bounding box center [376, 182] width 462 height 318
click at [359, 245] on div "Team Show inactive team members Add team member Name Email Role Type Status Las…" at bounding box center [376, 182] width 462 height 318
click at [359, 246] on div "Team Show inactive team members Add team member Name Email Role Type Status Las…" at bounding box center [376, 182] width 462 height 318
click at [342, 244] on div "Team Show inactive team members Add team member Name Email Role Type Status Las…" at bounding box center [376, 182] width 462 height 318
click at [399, 67] on link "Timesheets" at bounding box center [410, 64] width 78 height 12
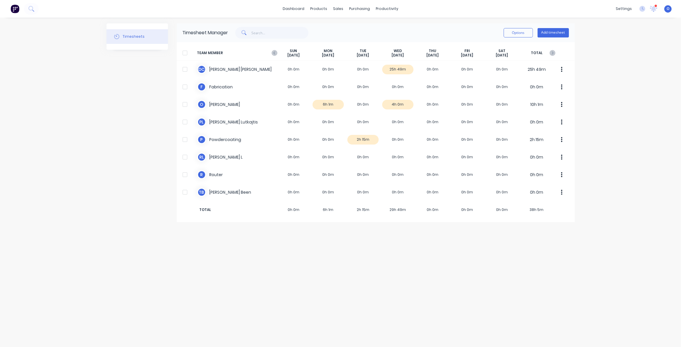
click at [148, 94] on div "Timesheets" at bounding box center [137, 122] width 61 height 199
click at [636, 71] on div "dashboard products sales purchasing productivity dashboard products Product Cat…" at bounding box center [340, 173] width 681 height 347
click at [404, 296] on div "Timesheets Timesheet Manager Options Add timesheet TEAM MEMBER [DATE] [DATE] [D…" at bounding box center [341, 182] width 468 height 318
click at [401, 278] on div "Timesheets Timesheet Manager Options Add timesheet TEAM MEMBER [DATE] [DATE] [D…" at bounding box center [341, 182] width 468 height 318
click at [401, 274] on div "Timesheets Timesheet Manager Options Add timesheet TEAM MEMBER [DATE] [DATE] [D…" at bounding box center [341, 182] width 468 height 318
